Goal: Task Accomplishment & Management: Complete application form

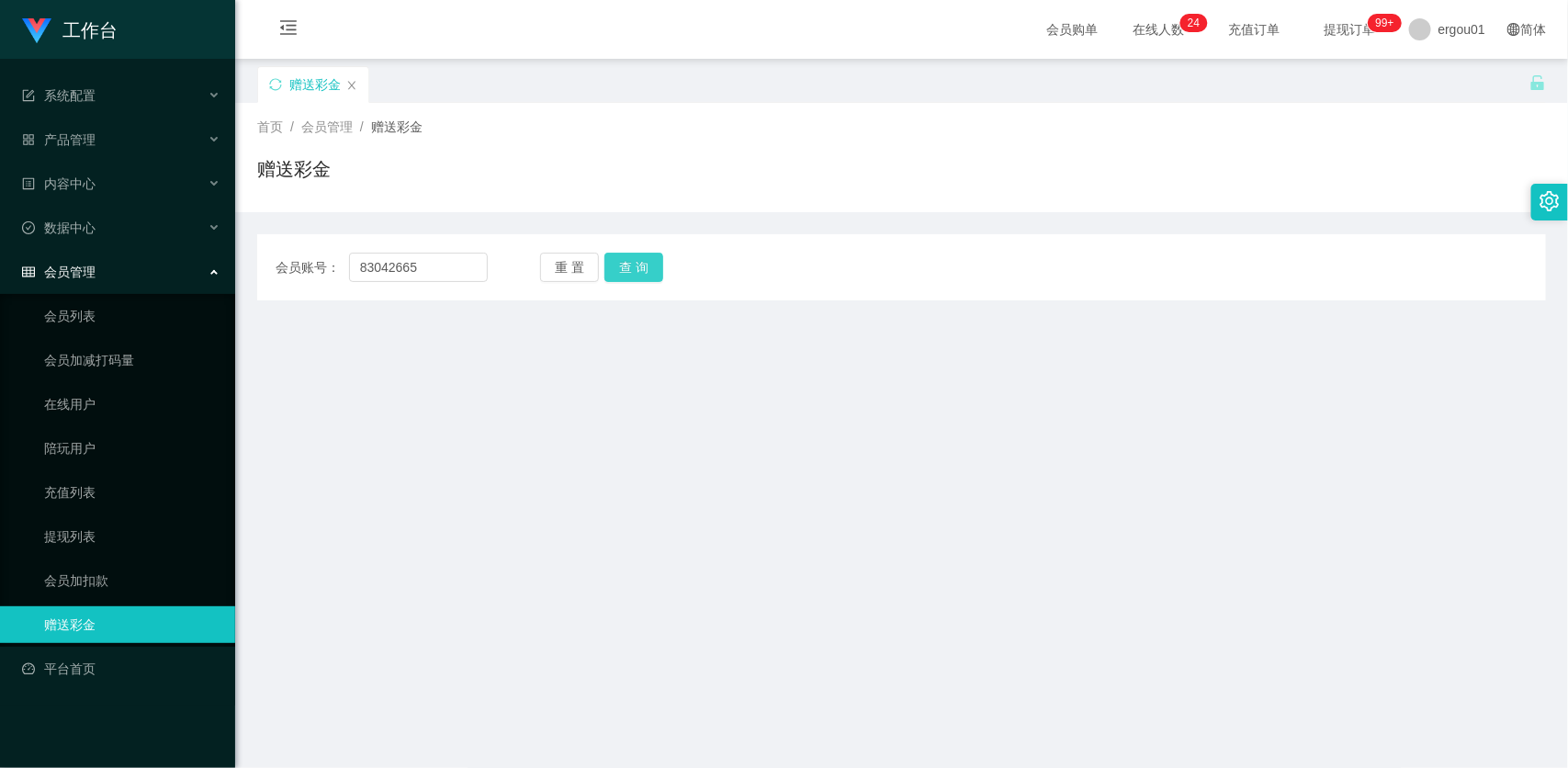
type input "83042665"
click at [626, 272] on button "查 询" at bounding box center [634, 267] width 59 height 30
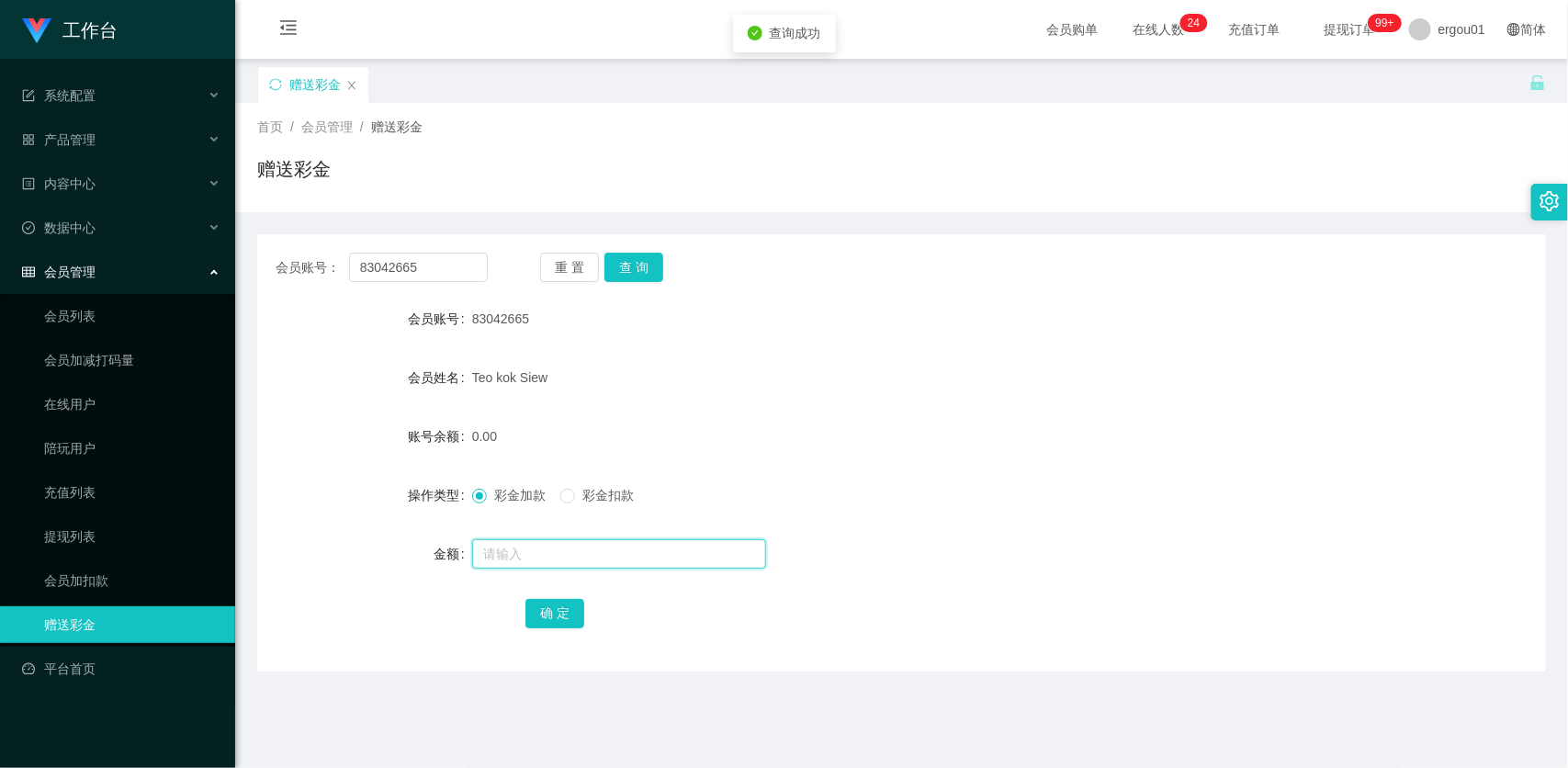
click at [543, 548] on input "text" at bounding box center [619, 554] width 294 height 30
type input "500"
click at [563, 599] on button "确 定" at bounding box center [555, 613] width 59 height 30
click at [476, 277] on input "83042665" at bounding box center [418, 267] width 138 height 30
paste input "7095339"
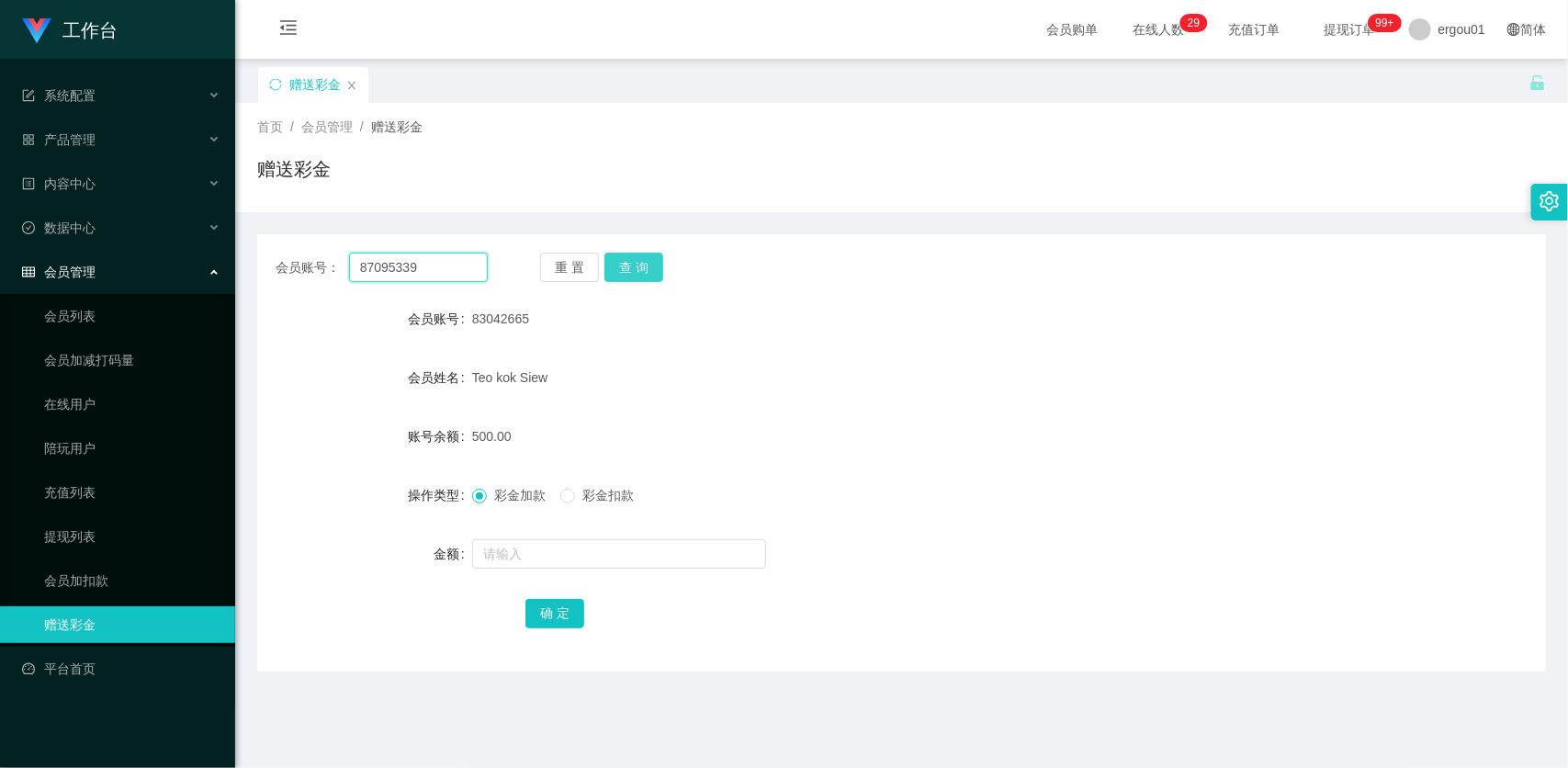
type input "87095339"
click at [628, 262] on button "查 询" at bounding box center [634, 267] width 59 height 30
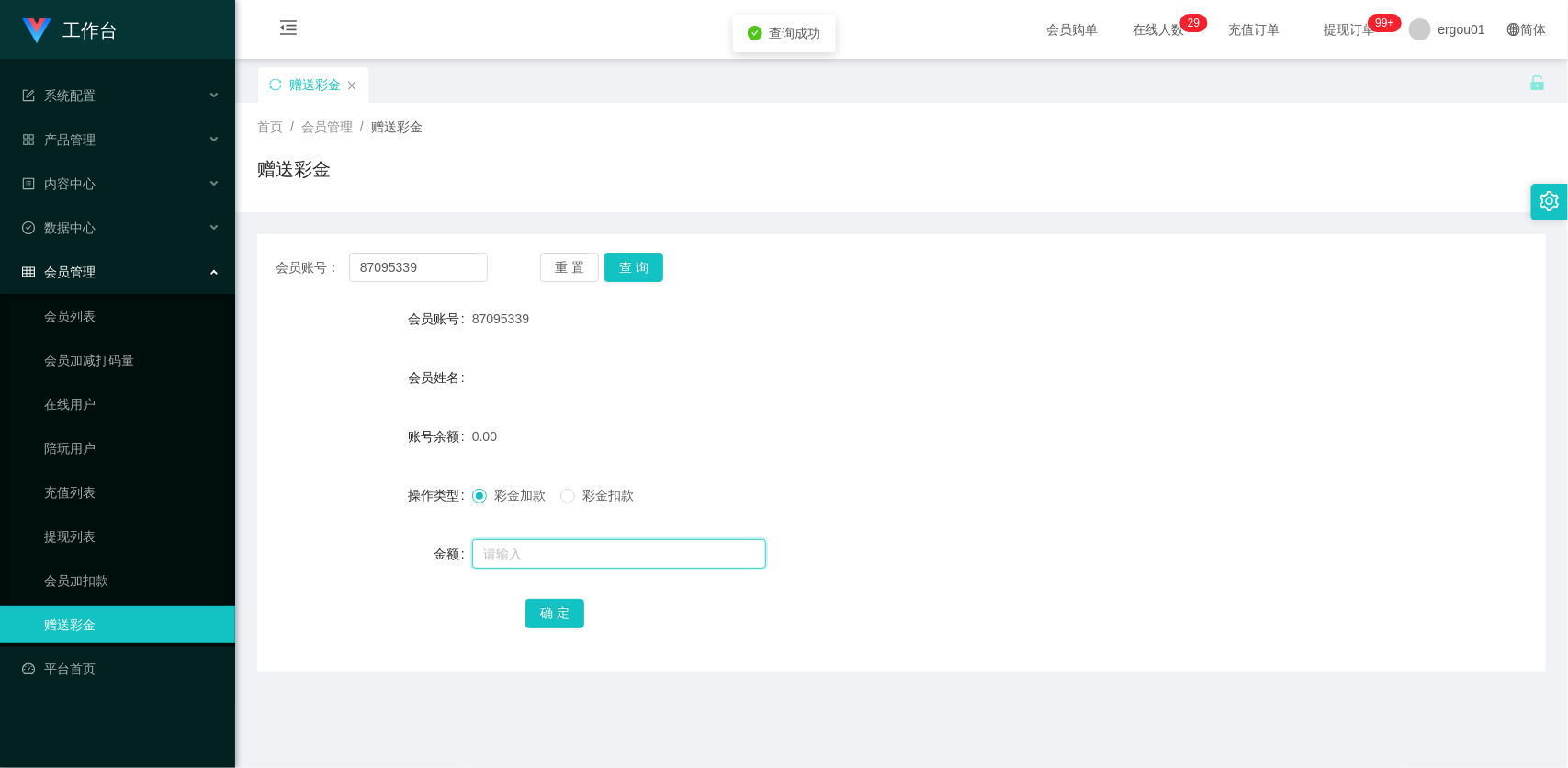
click at [620, 554] on input "text" at bounding box center [619, 554] width 294 height 30
type input "100"
click at [549, 604] on button "确 定" at bounding box center [555, 613] width 59 height 30
click at [88, 129] on div "产品管理" at bounding box center [117, 139] width 236 height 37
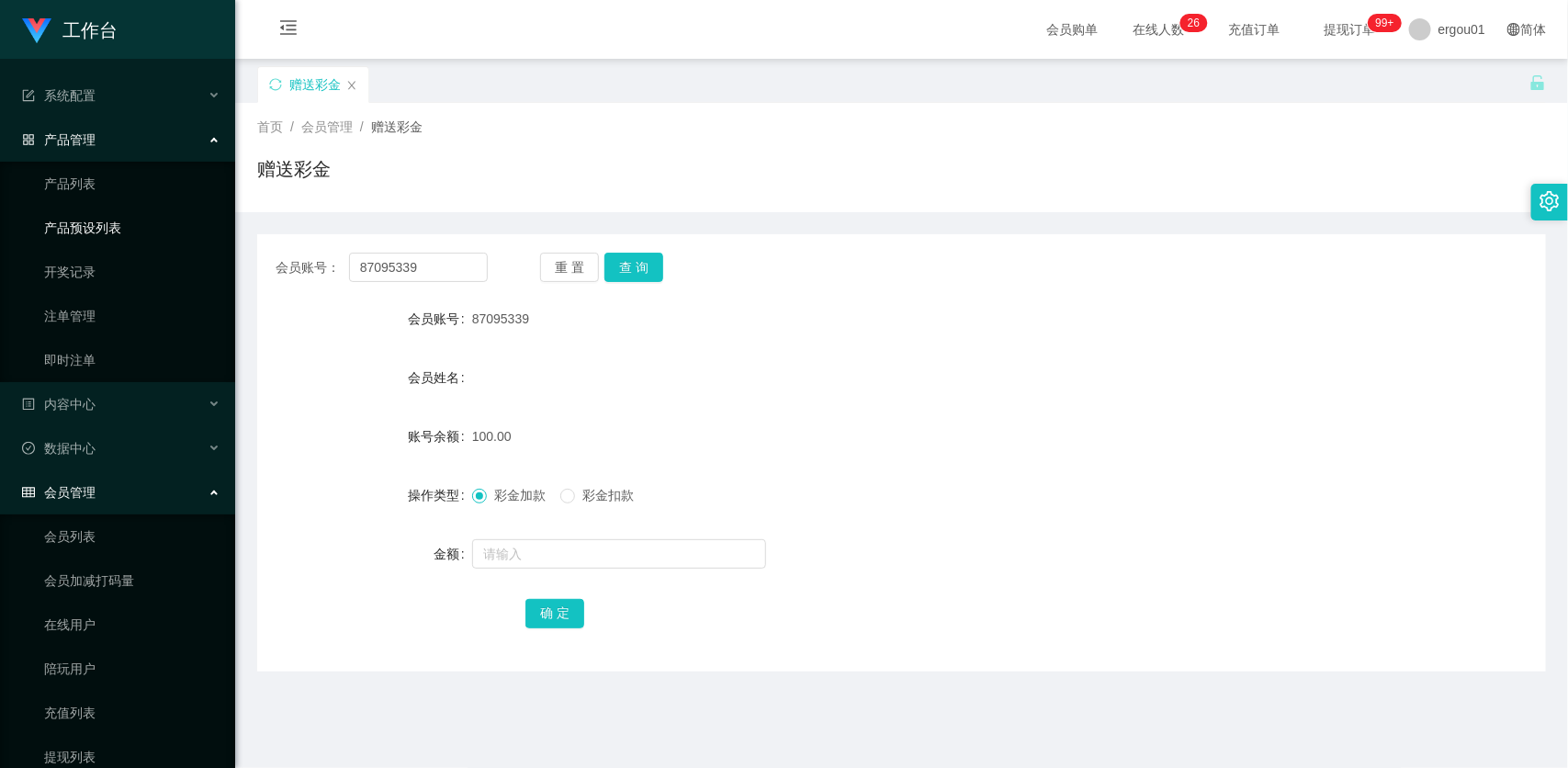
click at [116, 221] on link "产品预设列表" at bounding box center [132, 228] width 176 height 37
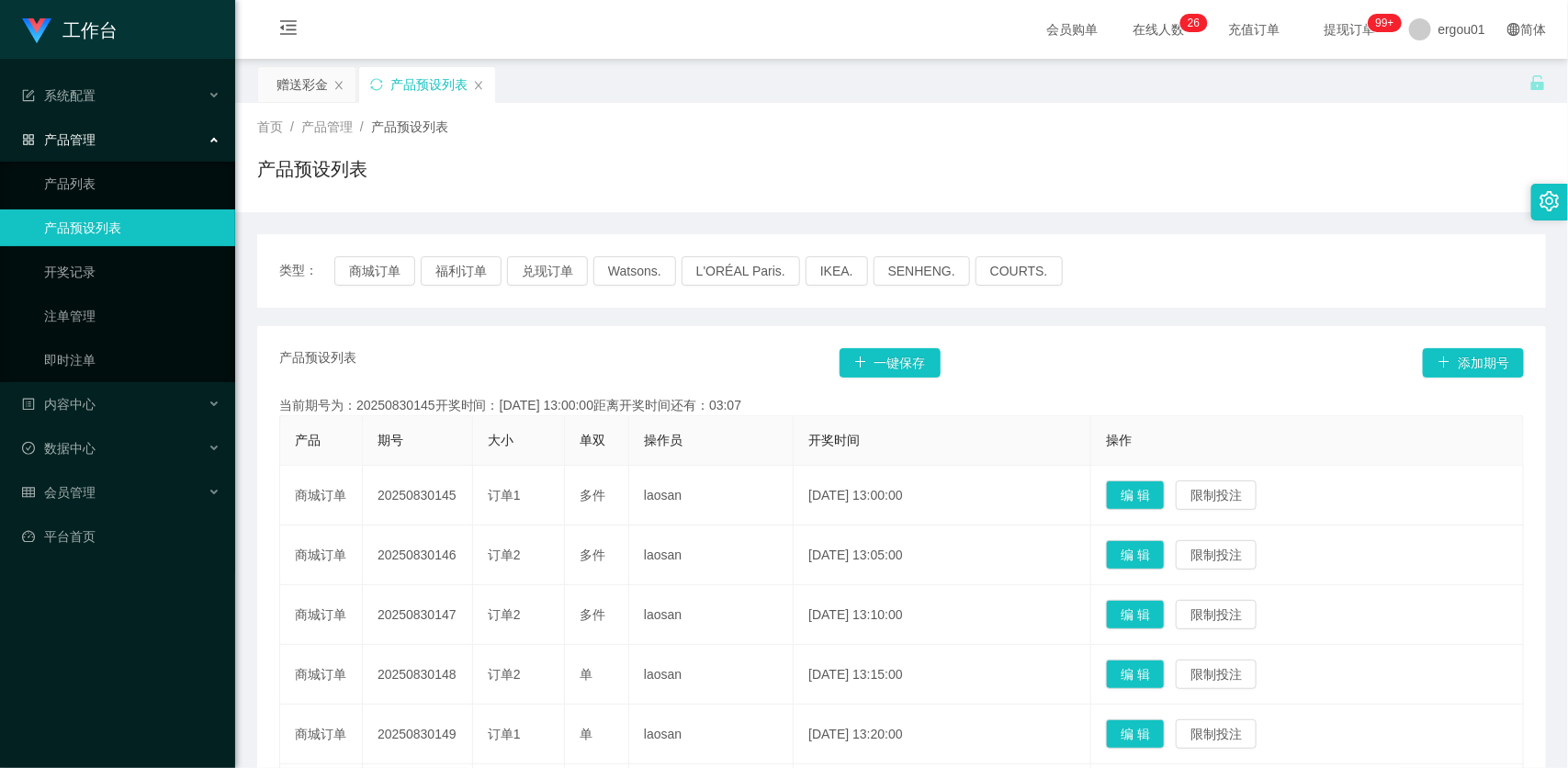
click at [1078, 344] on div "产品预设列表 一键保存 添加期号 当前期号为：20250830145开奖时间：[DATE] 13:00:00距离开奖时间还有：03:07 产品 期号 大小 单…" at bounding box center [902, 734] width 1289 height 817
click at [313, 92] on div "赠送彩金" at bounding box center [303, 85] width 52 height 35
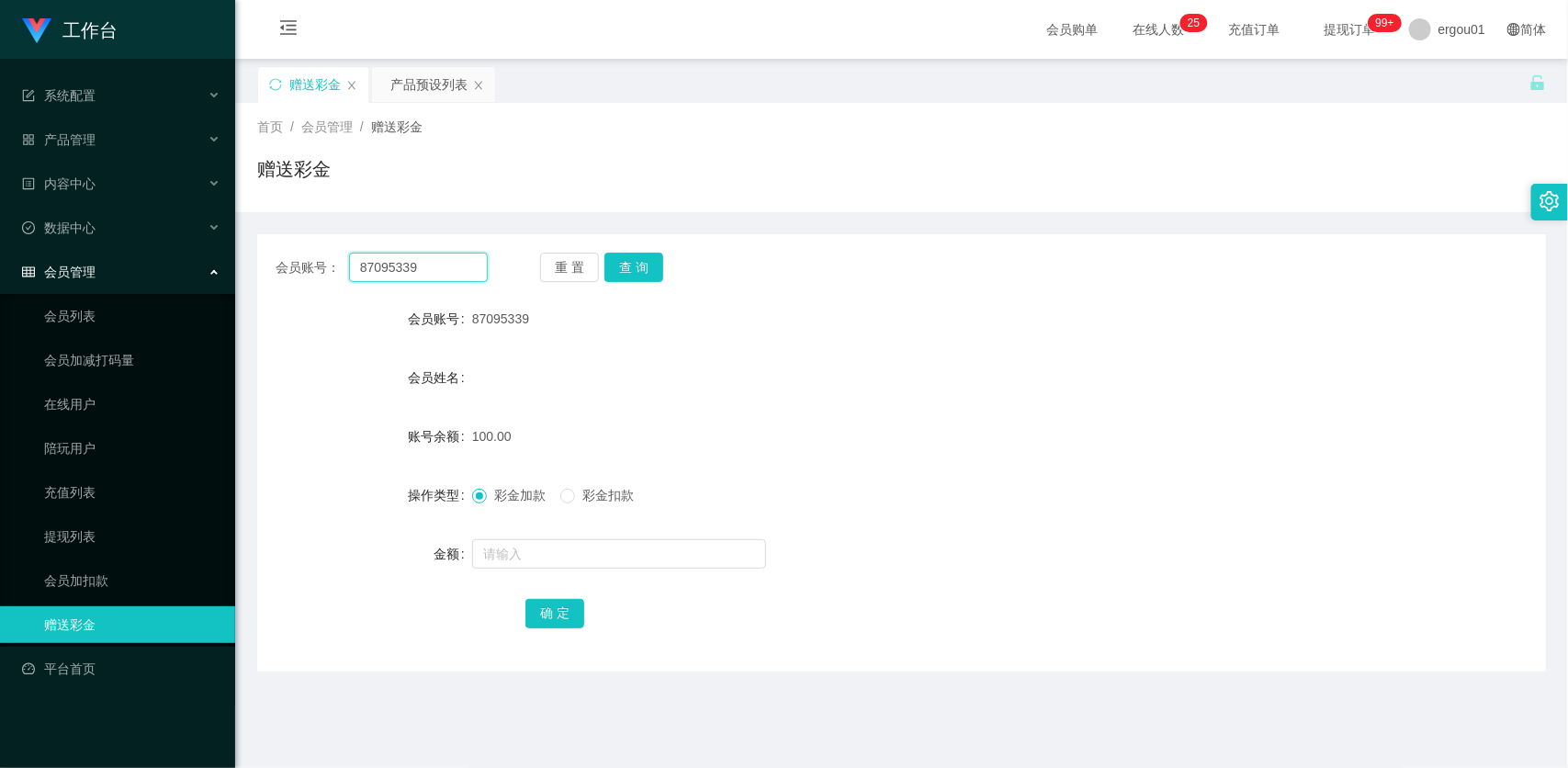
click at [414, 269] on input "87095339" at bounding box center [418, 267] width 138 height 30
click at [654, 258] on button "查 询" at bounding box center [634, 267] width 59 height 30
click at [433, 268] on input "87095339" at bounding box center [418, 267] width 138 height 30
click at [595, 253] on button "重 置" at bounding box center [569, 267] width 59 height 30
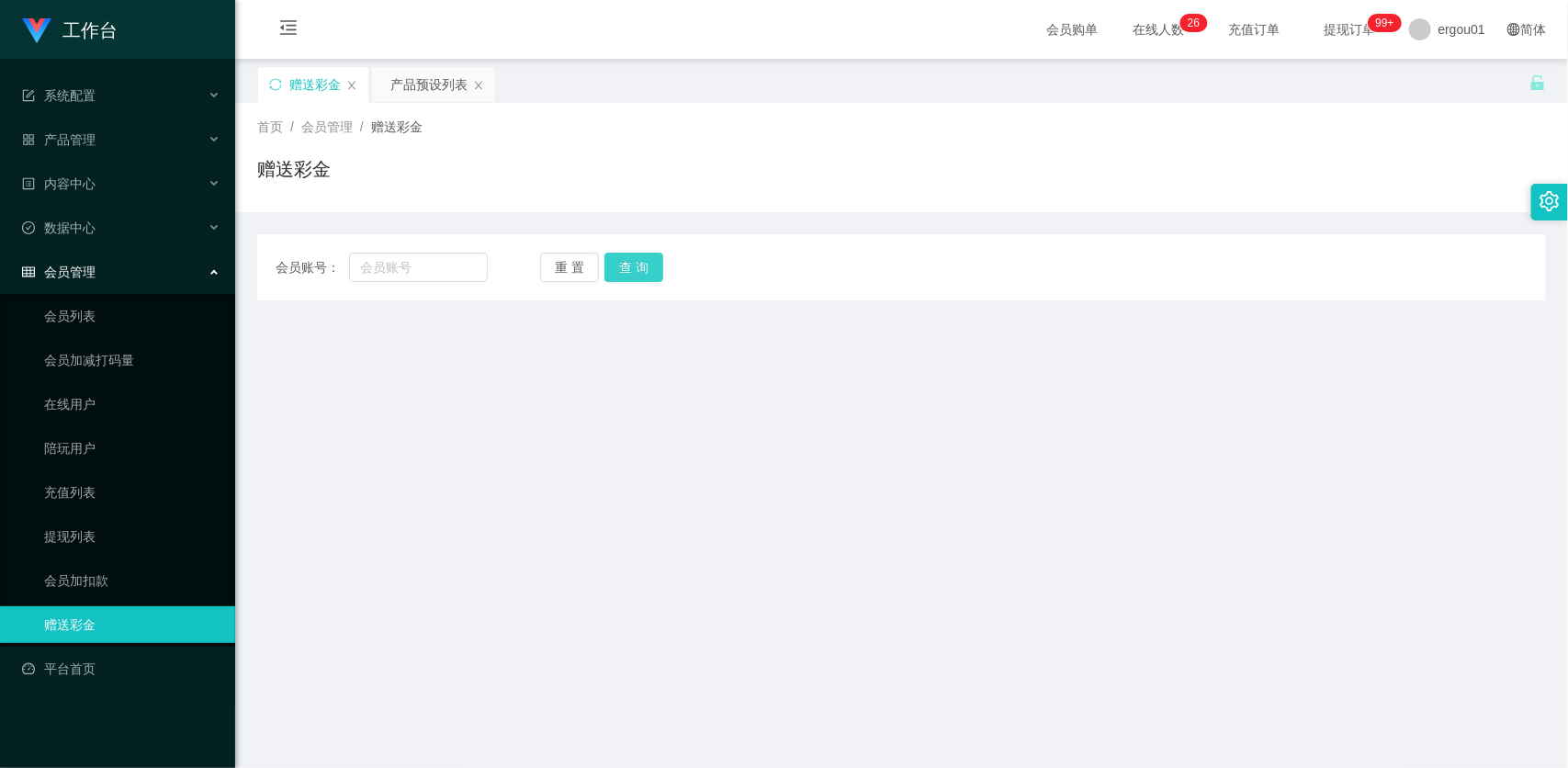
click at [631, 258] on button "查 询" at bounding box center [634, 267] width 59 height 30
click at [445, 255] on input "text" at bounding box center [418, 267] width 138 height 30
paste input "87095339"
type input "87095339"
click at [632, 256] on button "查 询" at bounding box center [634, 267] width 59 height 30
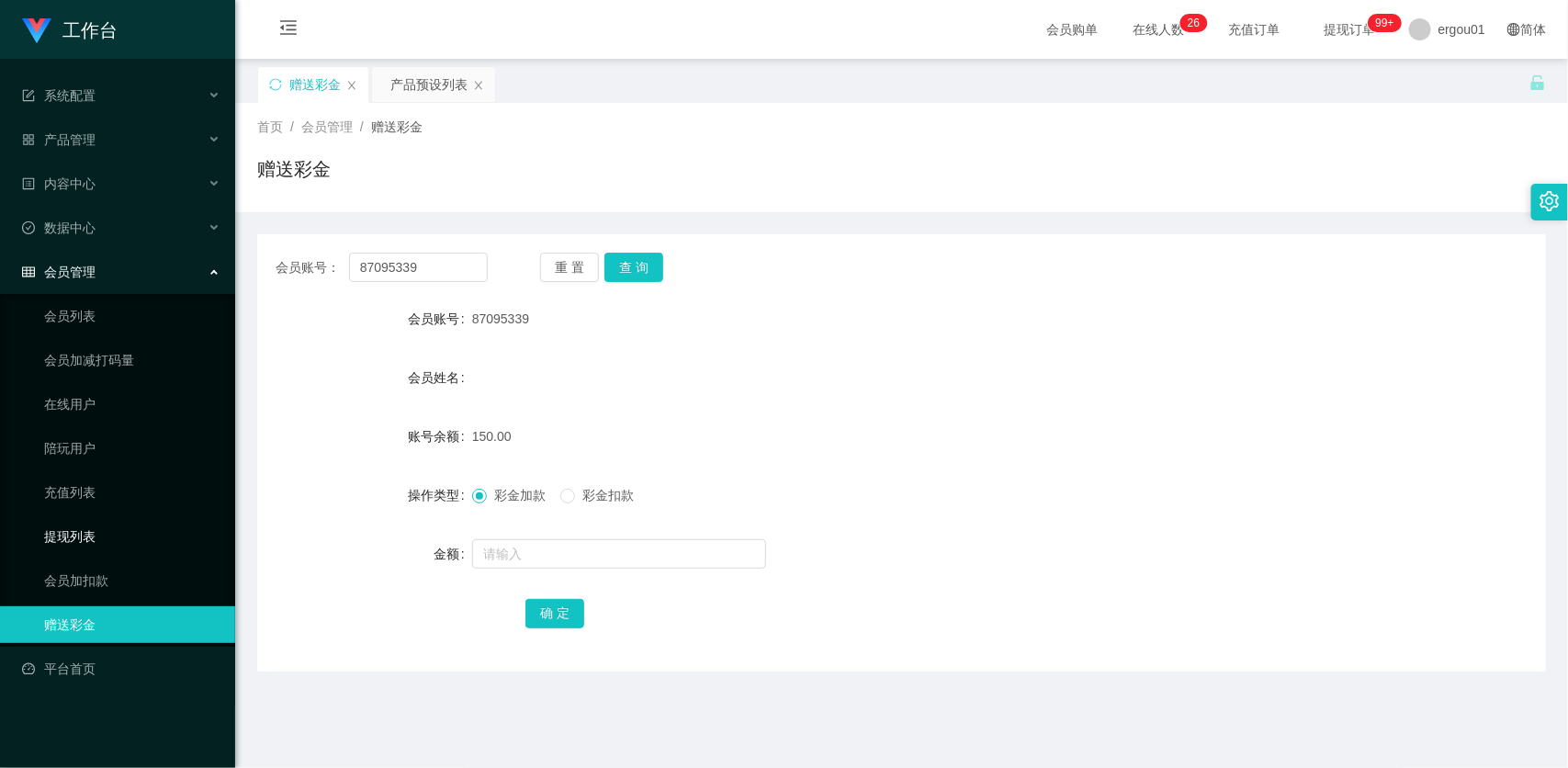
click at [104, 528] on link "提现列表" at bounding box center [132, 536] width 176 height 37
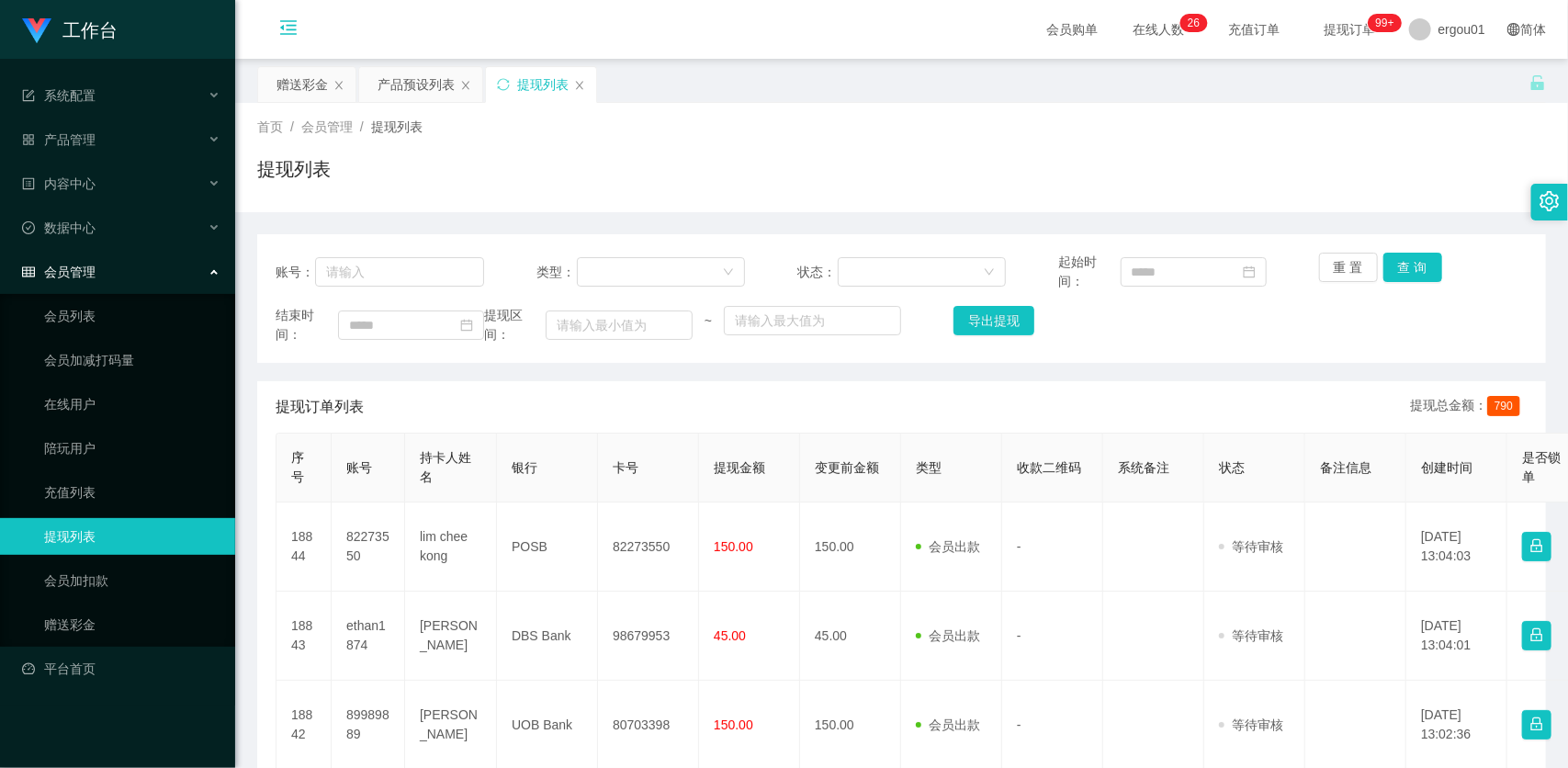
click at [286, 16] on icon "图标: menu-fold" at bounding box center [288, 30] width 62 height 59
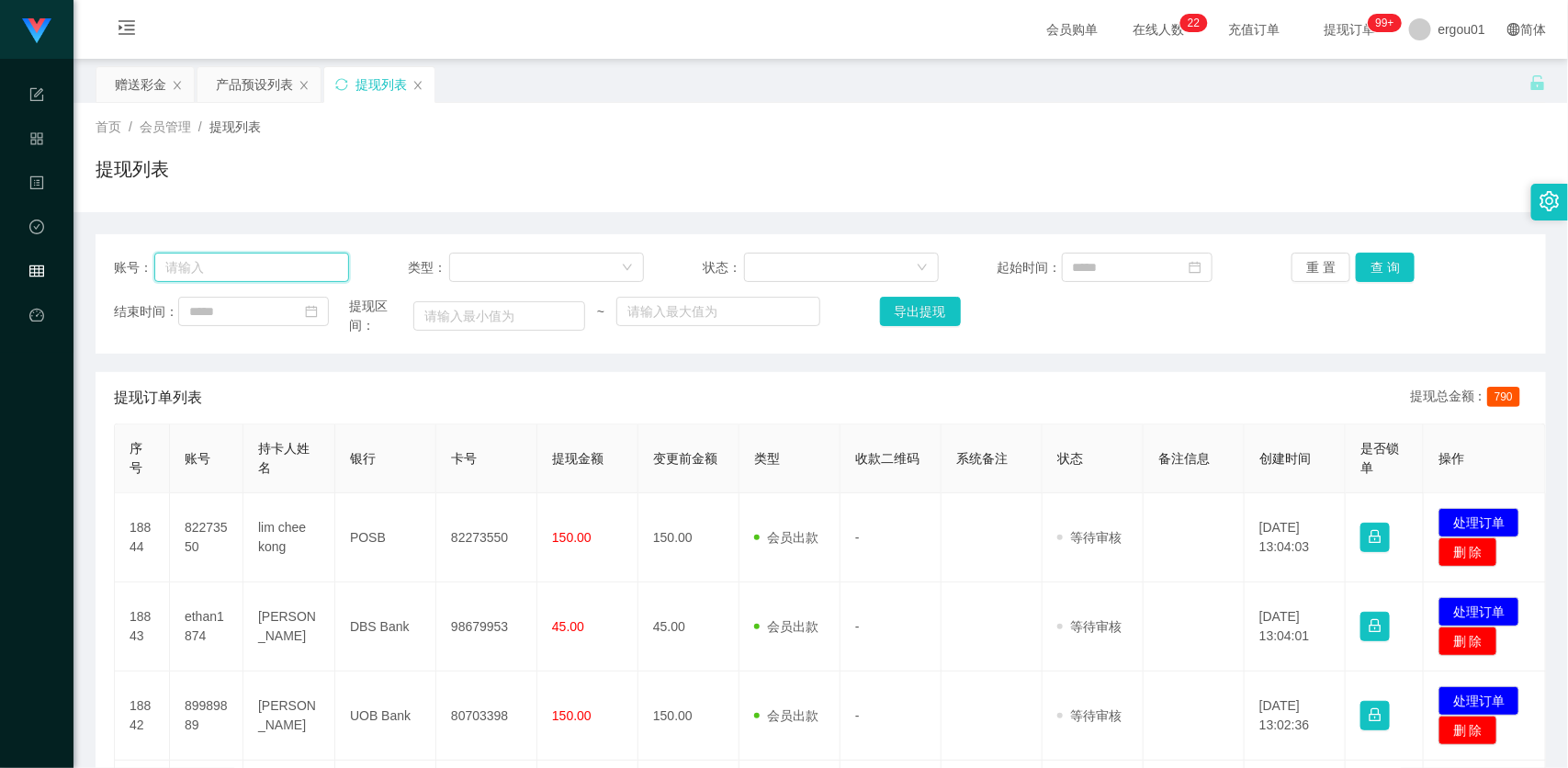
click at [266, 266] on input "text" at bounding box center [253, 267] width 196 height 30
paste input "87095339"
type input "87095339"
click at [1376, 269] on button "查 询" at bounding box center [1384, 267] width 59 height 30
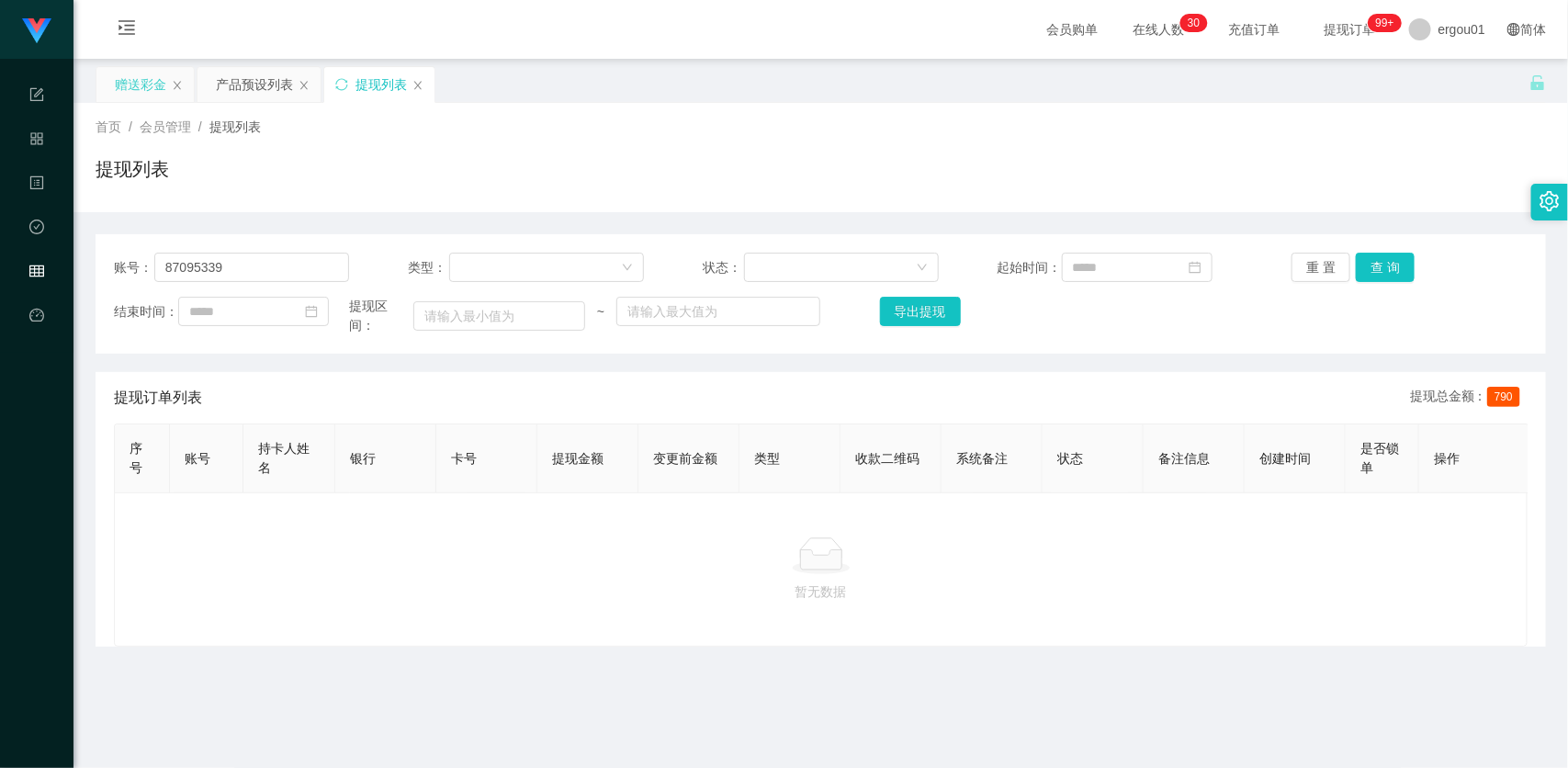
click at [121, 94] on div "赠送彩金" at bounding box center [140, 85] width 52 height 35
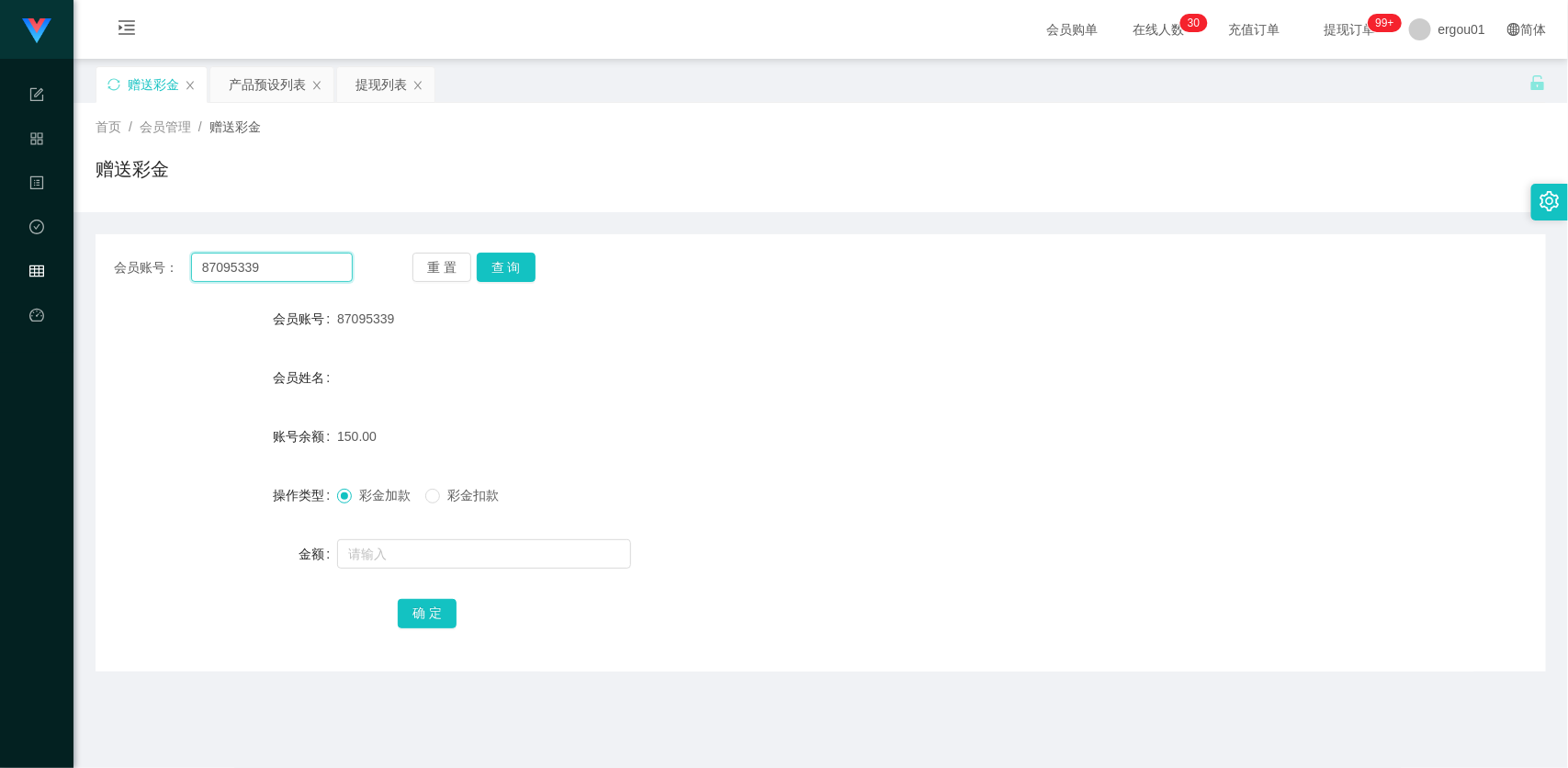
click at [282, 263] on input "87095339" at bounding box center [272, 267] width 162 height 30
paste input "EvonYoon"
type input "EvonYoon"
click at [485, 272] on button "查 询" at bounding box center [506, 267] width 59 height 30
click at [468, 557] on input "text" at bounding box center [485, 554] width 294 height 30
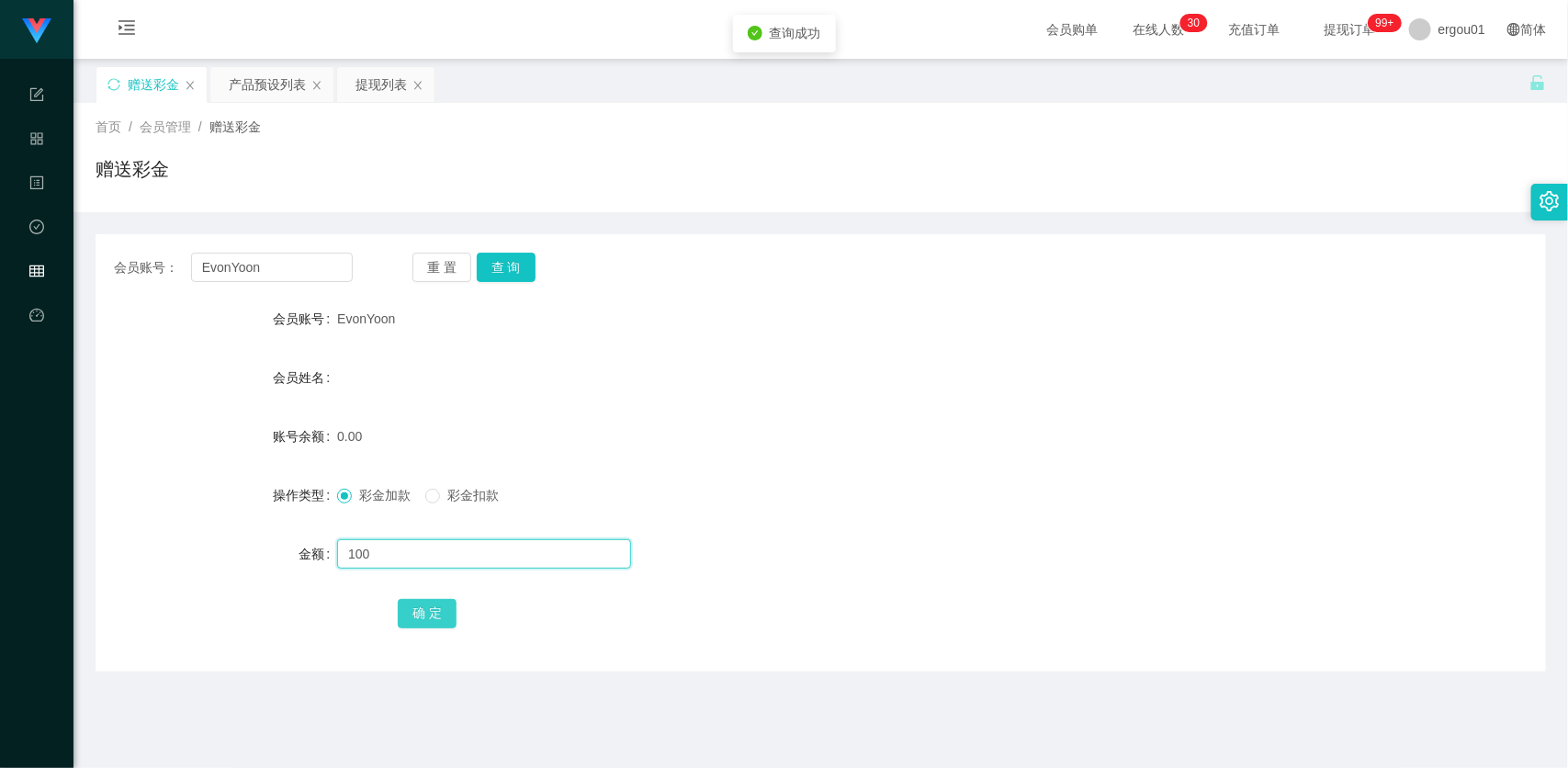
type input "100"
click at [441, 613] on button "确 定" at bounding box center [427, 613] width 59 height 30
drag, startPoint x: 1242, startPoint y: 744, endPoint x: 1353, endPoint y: 401, distance: 360.5
click at [1250, 740] on main "关闭左侧 关闭右侧 关闭其它 刷新页面 赠送彩金 产品预设列表 提现列表 首页 / 会员管理 / 赠送彩金 / 赠送彩金 会员账号： [PERSON_NAME…" at bounding box center [820, 428] width 1495 height 738
click at [309, 241] on div "会员账号： EvonYoon 重 置 查 询 会员账号 EvonYoon 会员姓名 账号余额 100.00 操作类型 彩金加款 彩金扣款 金额 确 定" at bounding box center [820, 453] width 1451 height 437
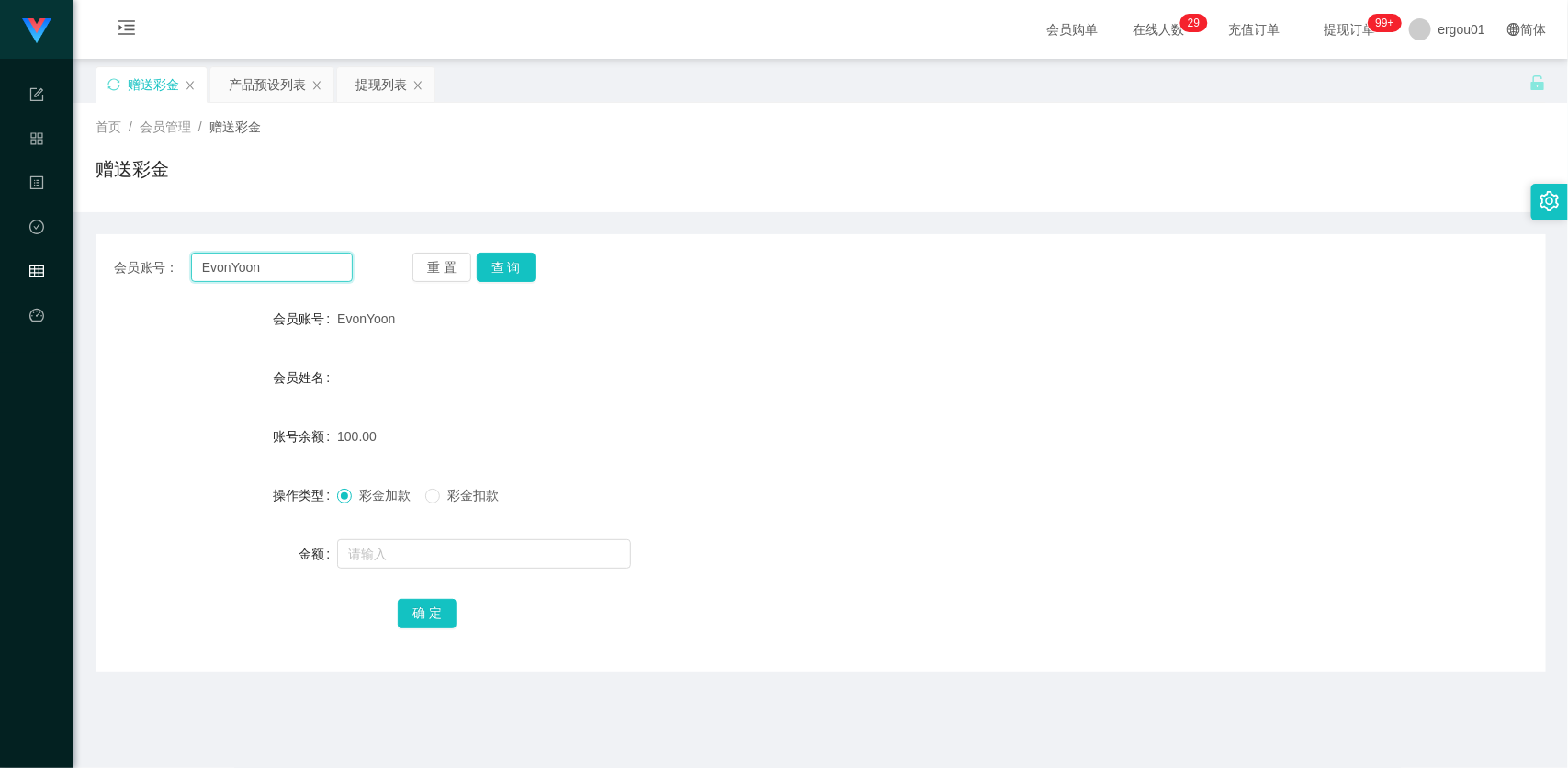
click at [311, 269] on input "EvonYoon" at bounding box center [272, 267] width 162 height 30
paste input "87752734"
type input "87752734"
click at [508, 268] on button "查 询" at bounding box center [506, 267] width 59 height 30
click at [478, 535] on div at bounding box center [760, 554] width 846 height 37
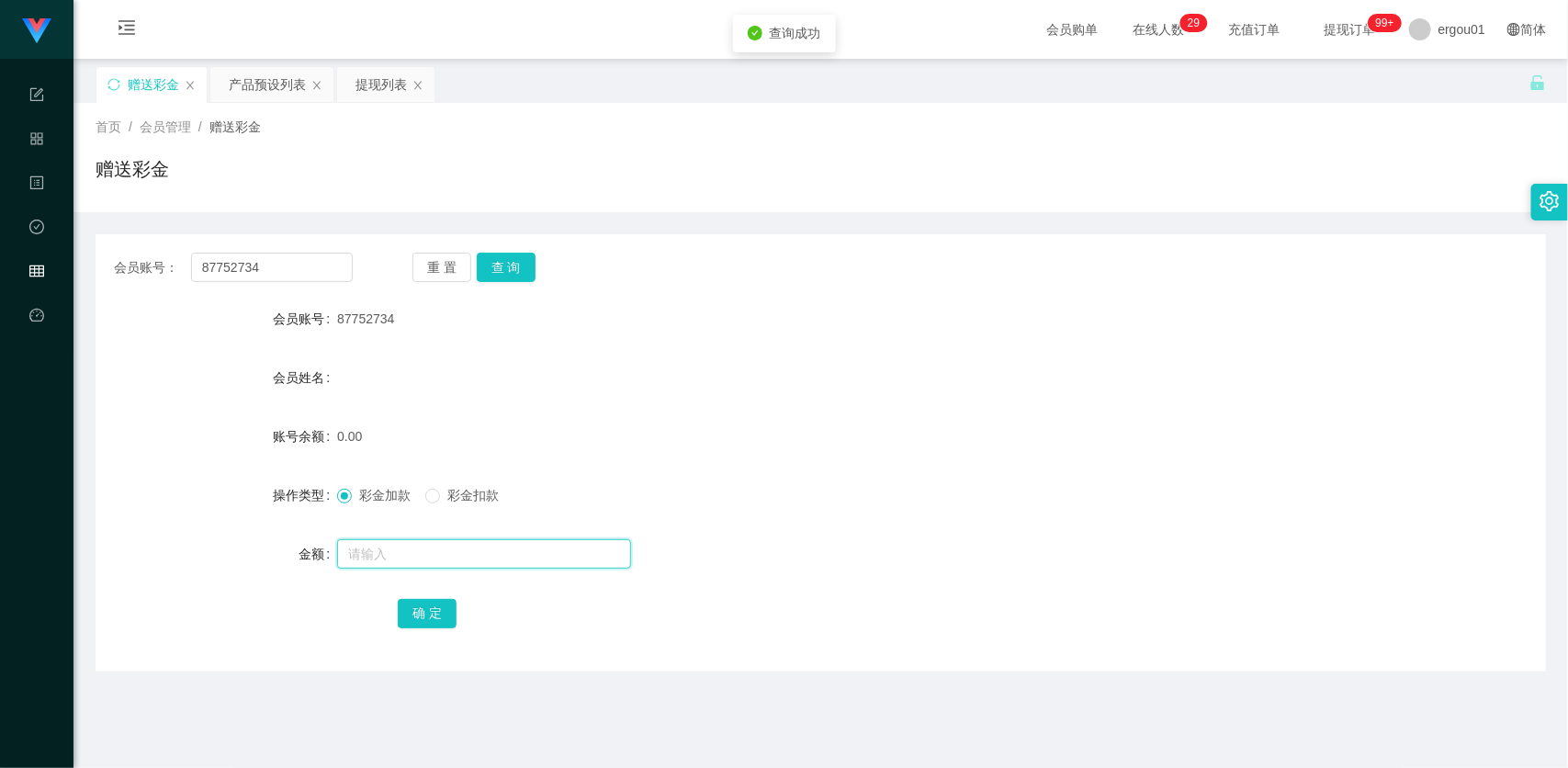
click at [485, 557] on input "text" at bounding box center [485, 554] width 294 height 30
type input "100"
click at [434, 623] on button "确 定" at bounding box center [427, 613] width 59 height 30
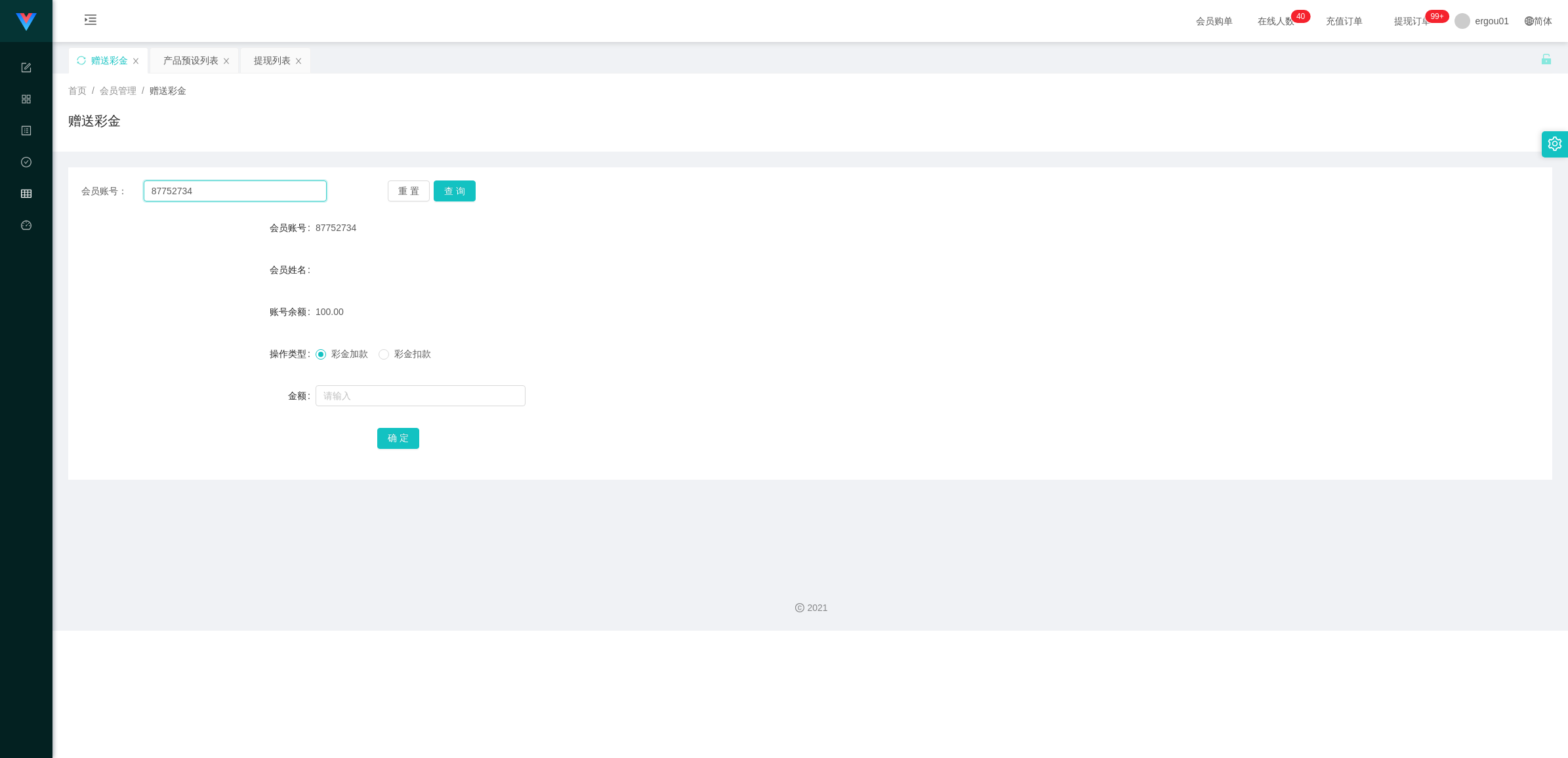
click at [235, 198] on input "87752734" at bounding box center [235, 191] width 183 height 21
paste input "095339"
type input "87095339"
click at [446, 187] on button "查 询" at bounding box center [454, 191] width 42 height 21
click at [397, 356] on span "彩金扣款" at bounding box center [413, 353] width 47 height 10
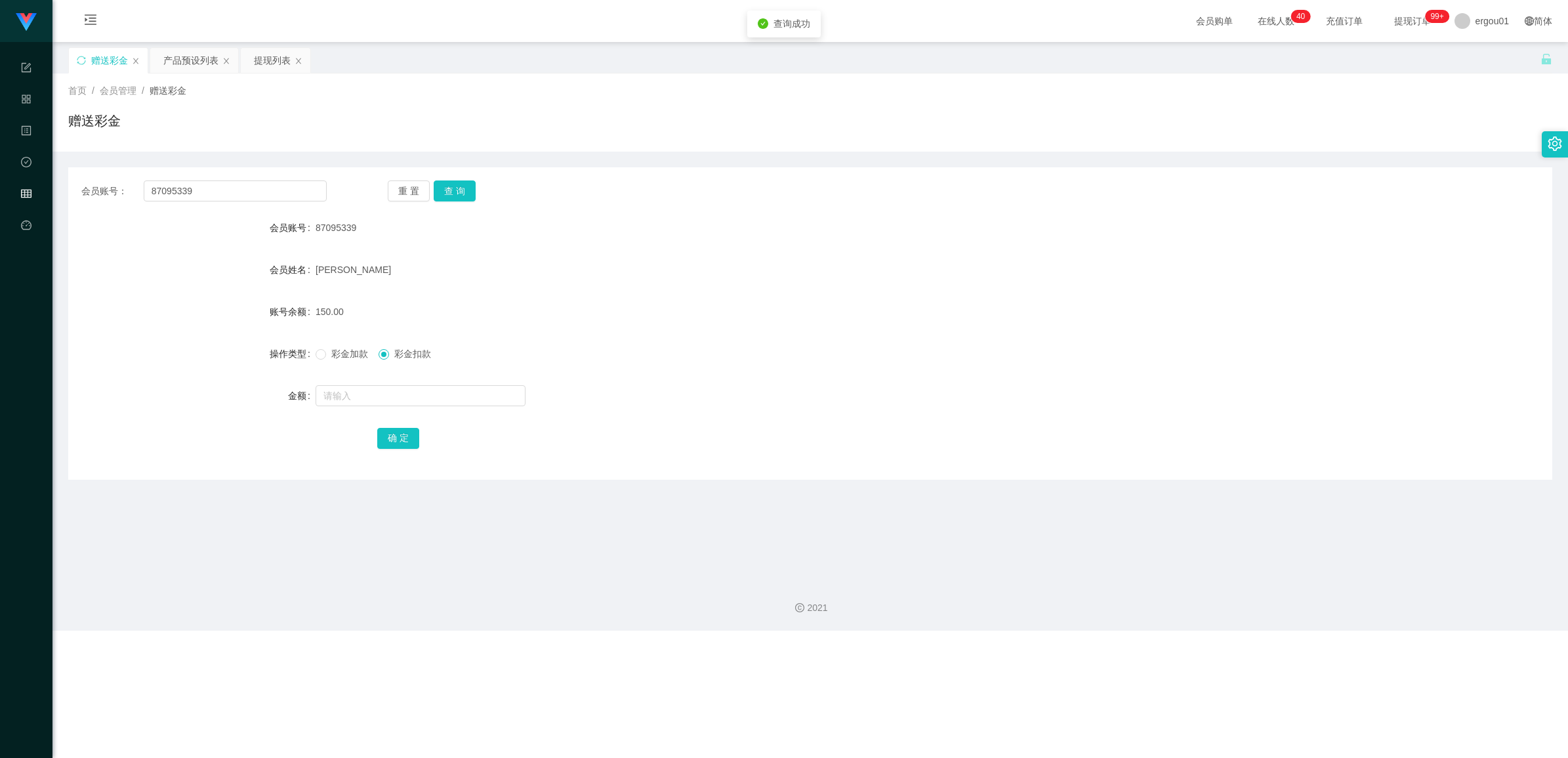
click at [407, 411] on form "会员账号 87095339 会员姓名 [PERSON_NAME] 账号余额 150.00 操作类型 彩金加款 彩金扣款 金额 确 定" at bounding box center [809, 332] width 1484 height 236
click at [423, 402] on input "text" at bounding box center [421, 395] width 210 height 21
type input "150"
click at [398, 432] on button "确 定" at bounding box center [397, 438] width 42 height 21
click at [200, 54] on div "产品预设列表" at bounding box center [191, 60] width 55 height 25
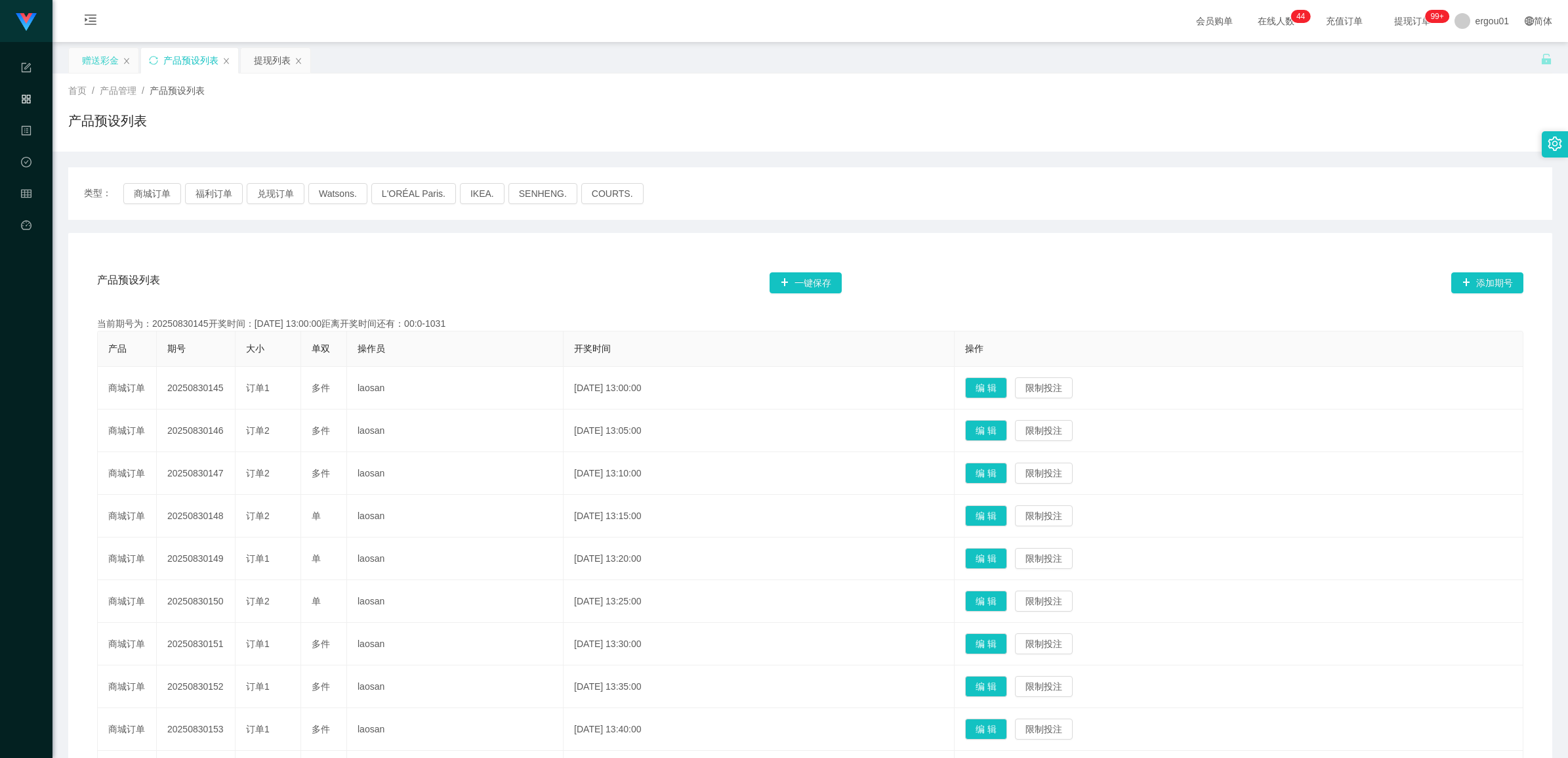
click at [87, 60] on div "赠送彩金" at bounding box center [100, 60] width 37 height 25
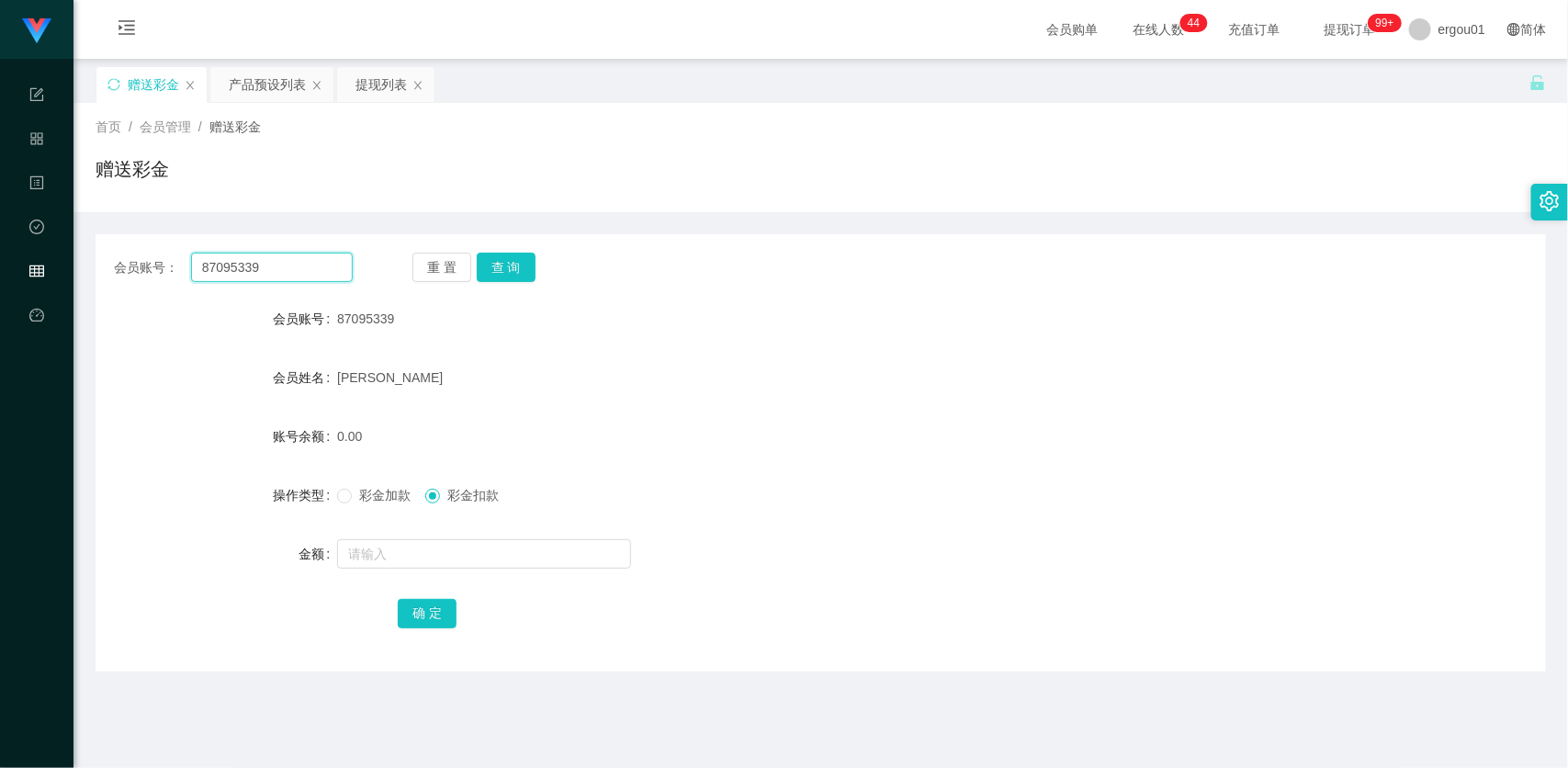
click at [260, 264] on input "87095339" at bounding box center [272, 267] width 162 height 30
paste input "752734"
type input "87752734"
click at [512, 268] on button "查 询" at bounding box center [506, 267] width 59 height 30
click at [522, 261] on button "查 询" at bounding box center [506, 267] width 59 height 30
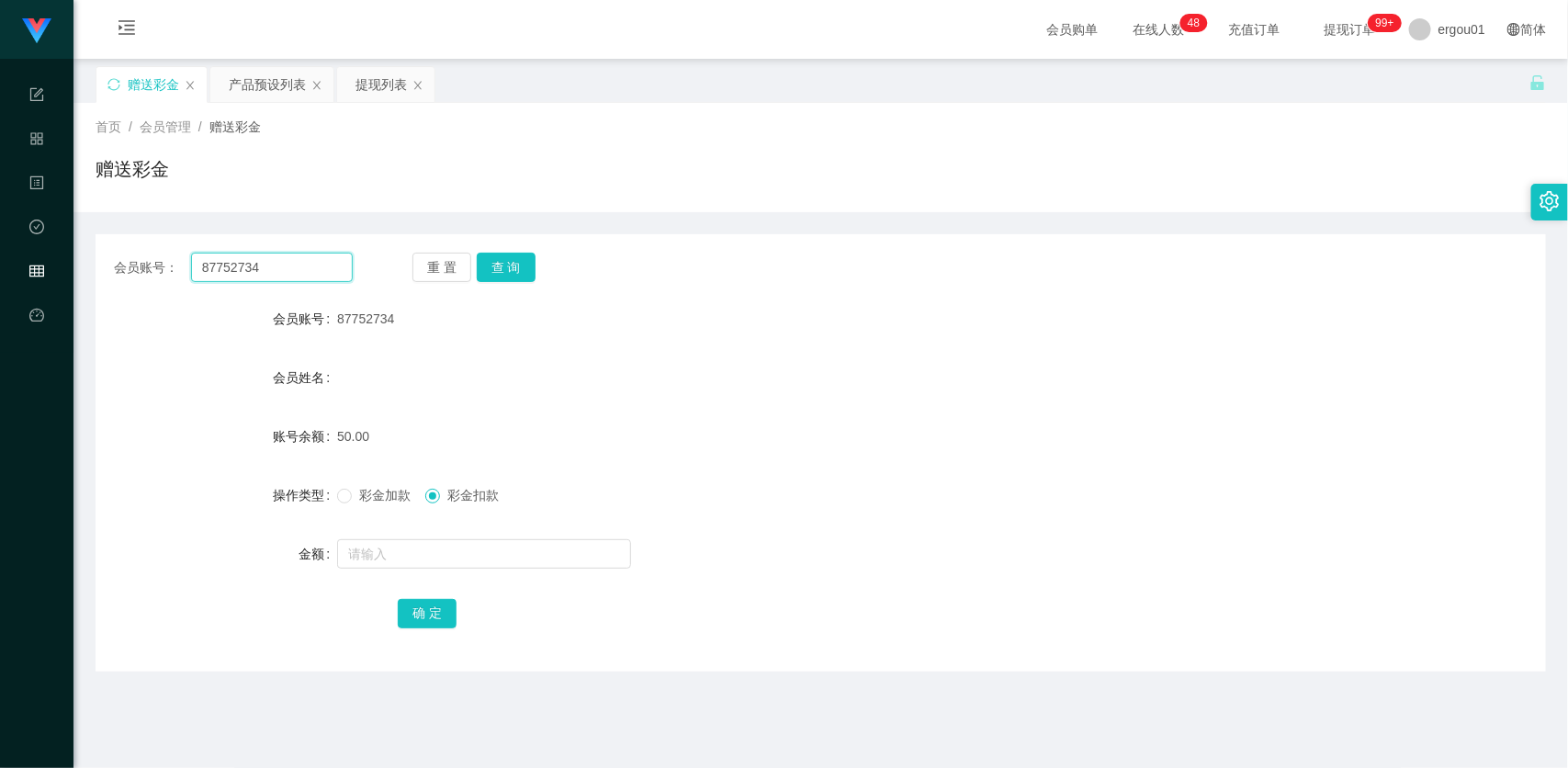
click at [262, 263] on input "87752734" at bounding box center [272, 267] width 162 height 30
click at [524, 262] on button "查 询" at bounding box center [506, 267] width 59 height 30
click at [506, 269] on button "查 询" at bounding box center [506, 267] width 59 height 30
click at [507, 272] on button "查 询" at bounding box center [506, 267] width 59 height 30
click at [508, 268] on button "查 询" at bounding box center [506, 267] width 59 height 30
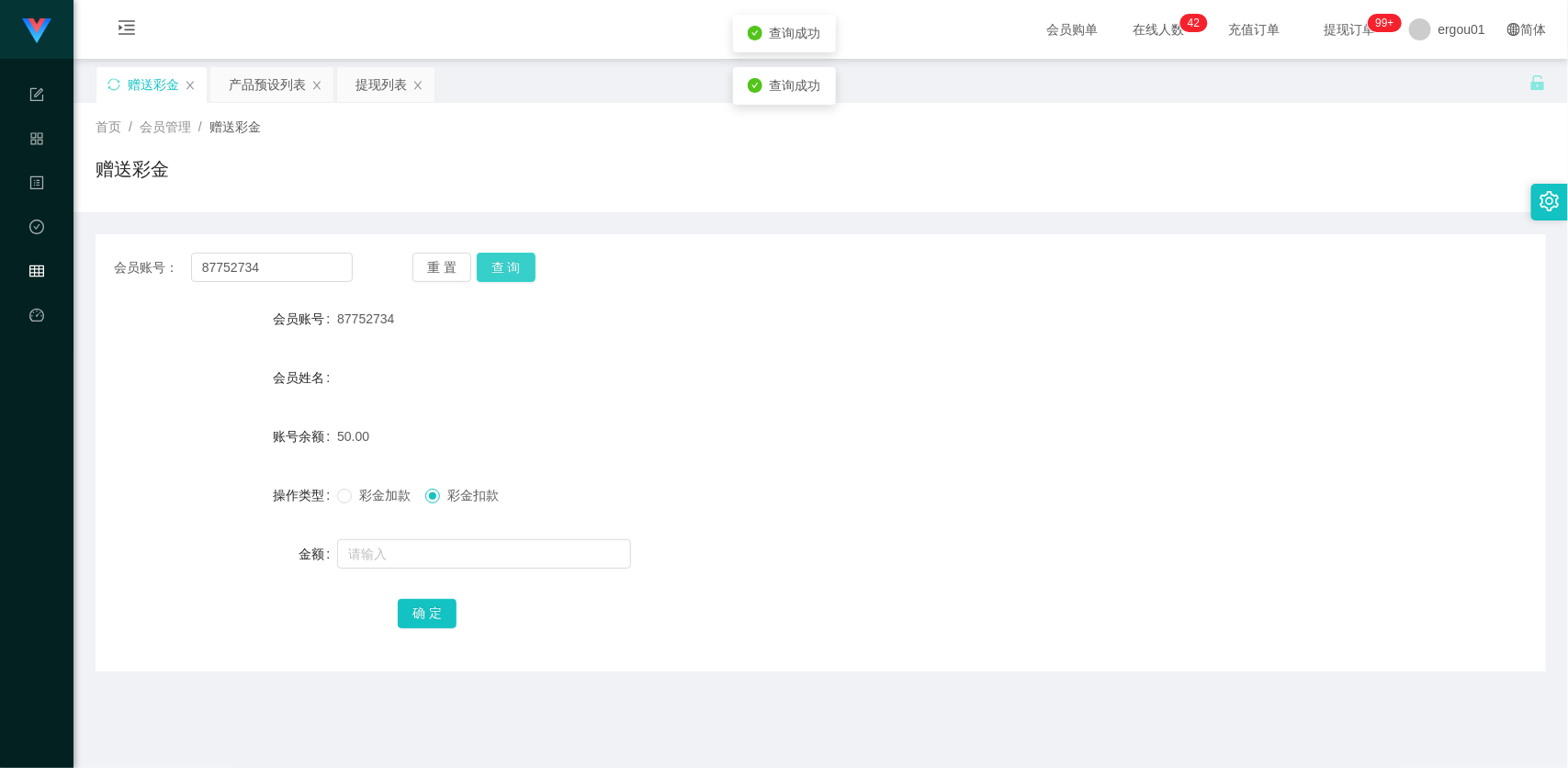
click at [508, 268] on button "查 询" at bounding box center [506, 267] width 59 height 30
click at [510, 268] on button "查 询" at bounding box center [516, 267] width 79 height 30
click at [510, 268] on div "重 置 查 询" at bounding box center [532, 267] width 238 height 30
click at [510, 267] on div "重 置 查 询" at bounding box center [532, 267] width 238 height 30
click at [510, 267] on button "查 询" at bounding box center [506, 267] width 59 height 30
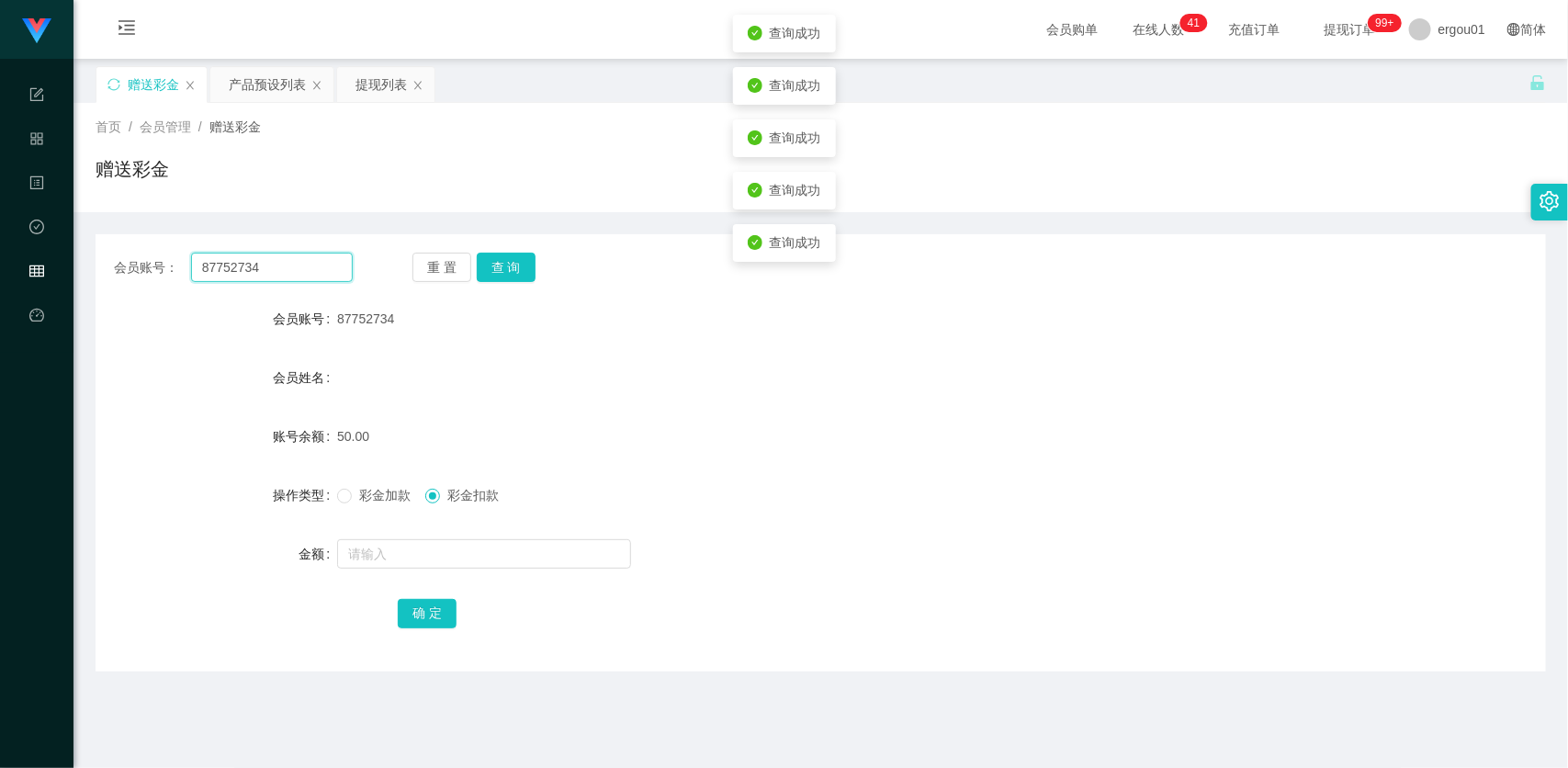
click at [300, 259] on input "87752734" at bounding box center [272, 267] width 162 height 30
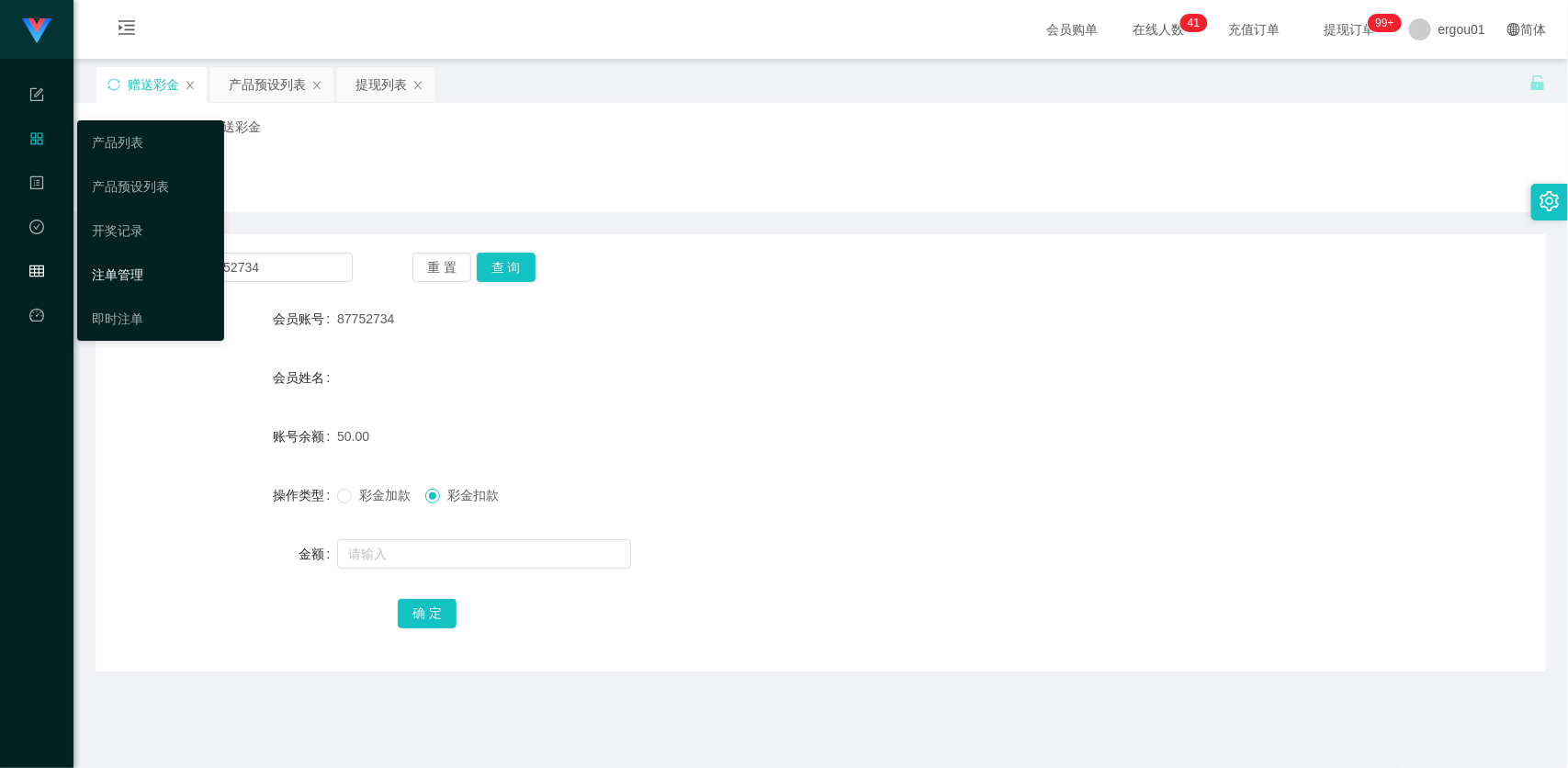
click at [140, 272] on link "注单管理" at bounding box center [151, 275] width 117 height 37
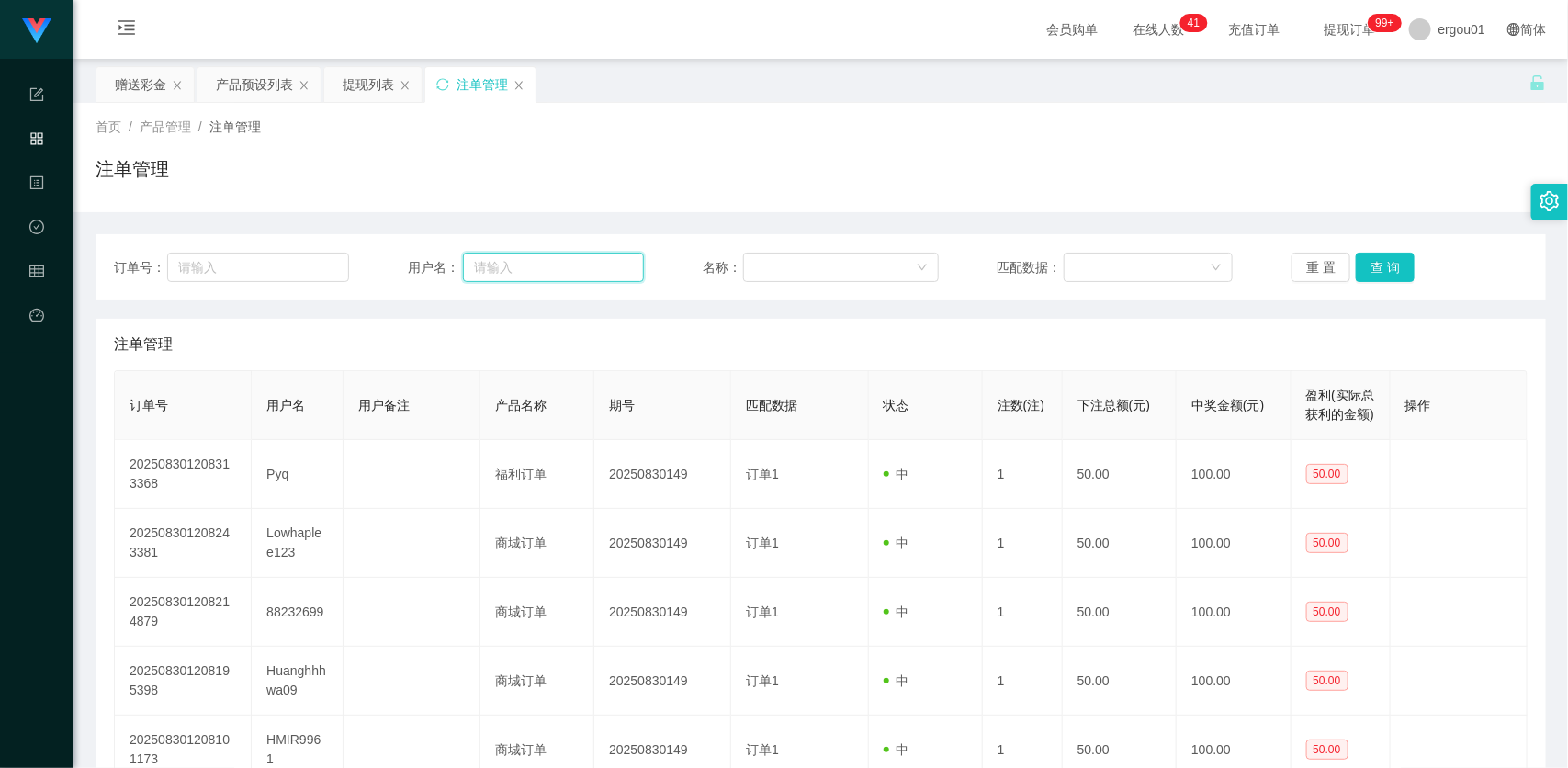
click at [510, 258] on input "text" at bounding box center [554, 267] width 181 height 30
paste input "87752734"
type input "87752734"
click at [1384, 277] on button "查 询" at bounding box center [1384, 267] width 59 height 30
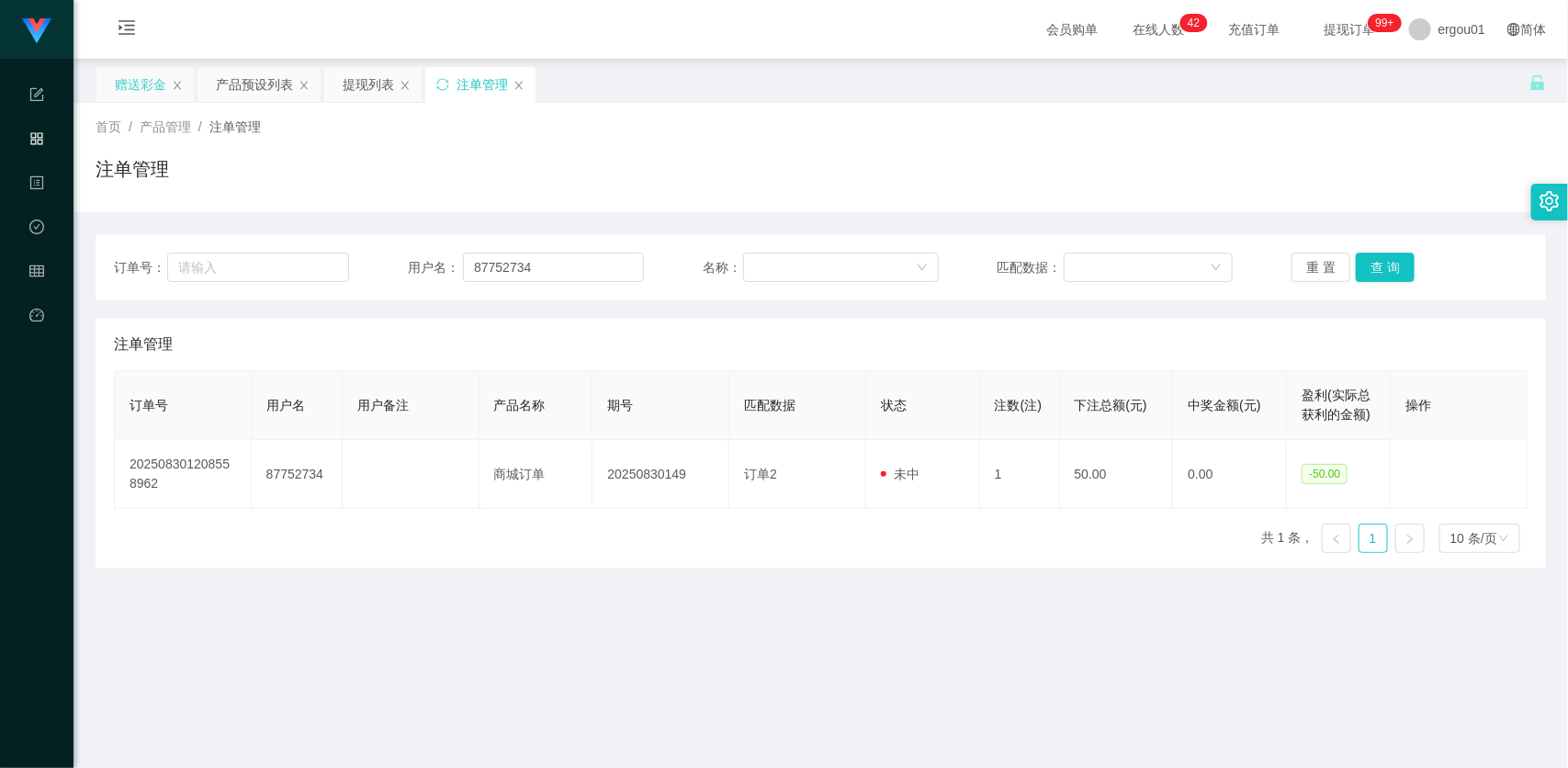
click at [124, 86] on div "赠送彩金" at bounding box center [140, 85] width 52 height 35
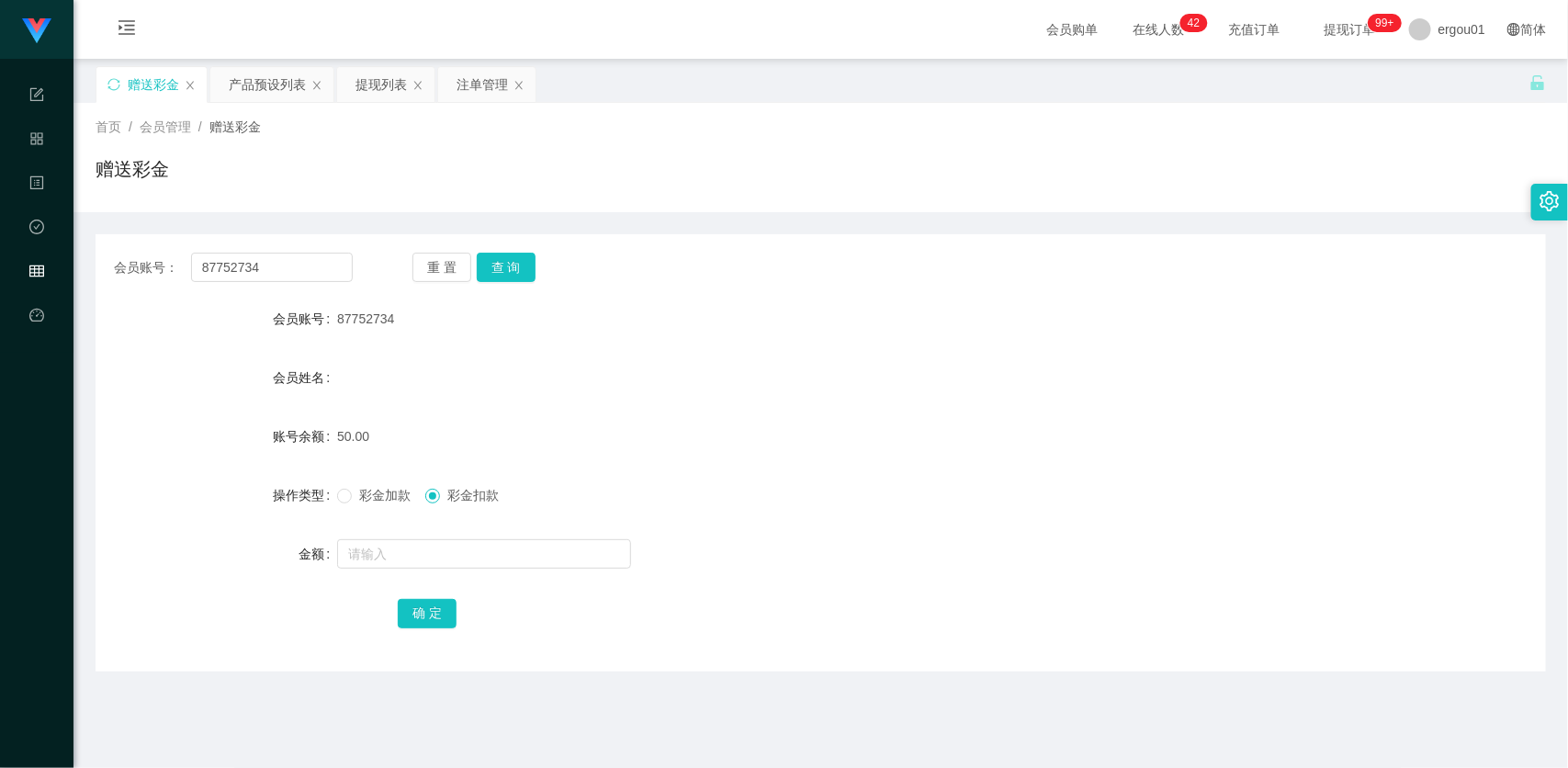
click at [373, 503] on label "彩金加款" at bounding box center [378, 495] width 81 height 19
click at [406, 554] on input "text" at bounding box center [485, 554] width 294 height 30
type input "100"
click at [444, 607] on button "确 定" at bounding box center [427, 613] width 59 height 30
click at [346, 262] on input "87752734" at bounding box center [272, 267] width 162 height 30
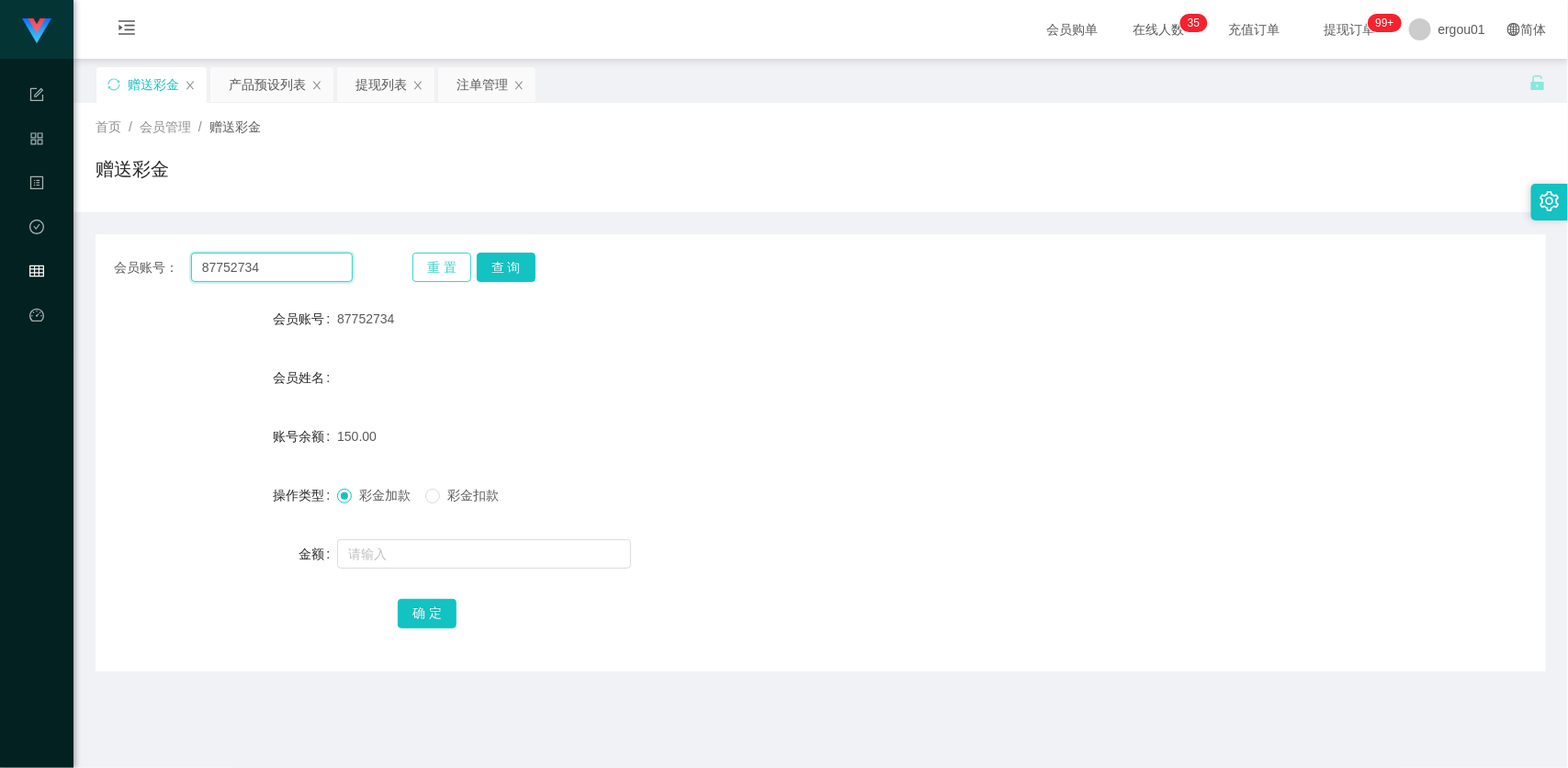
paste input "EvonYoon"
type input "EvonYoon"
click at [502, 269] on button "查 询" at bounding box center [506, 267] width 59 height 30
click at [415, 549] on input "text" at bounding box center [485, 554] width 294 height 30
type input "50"
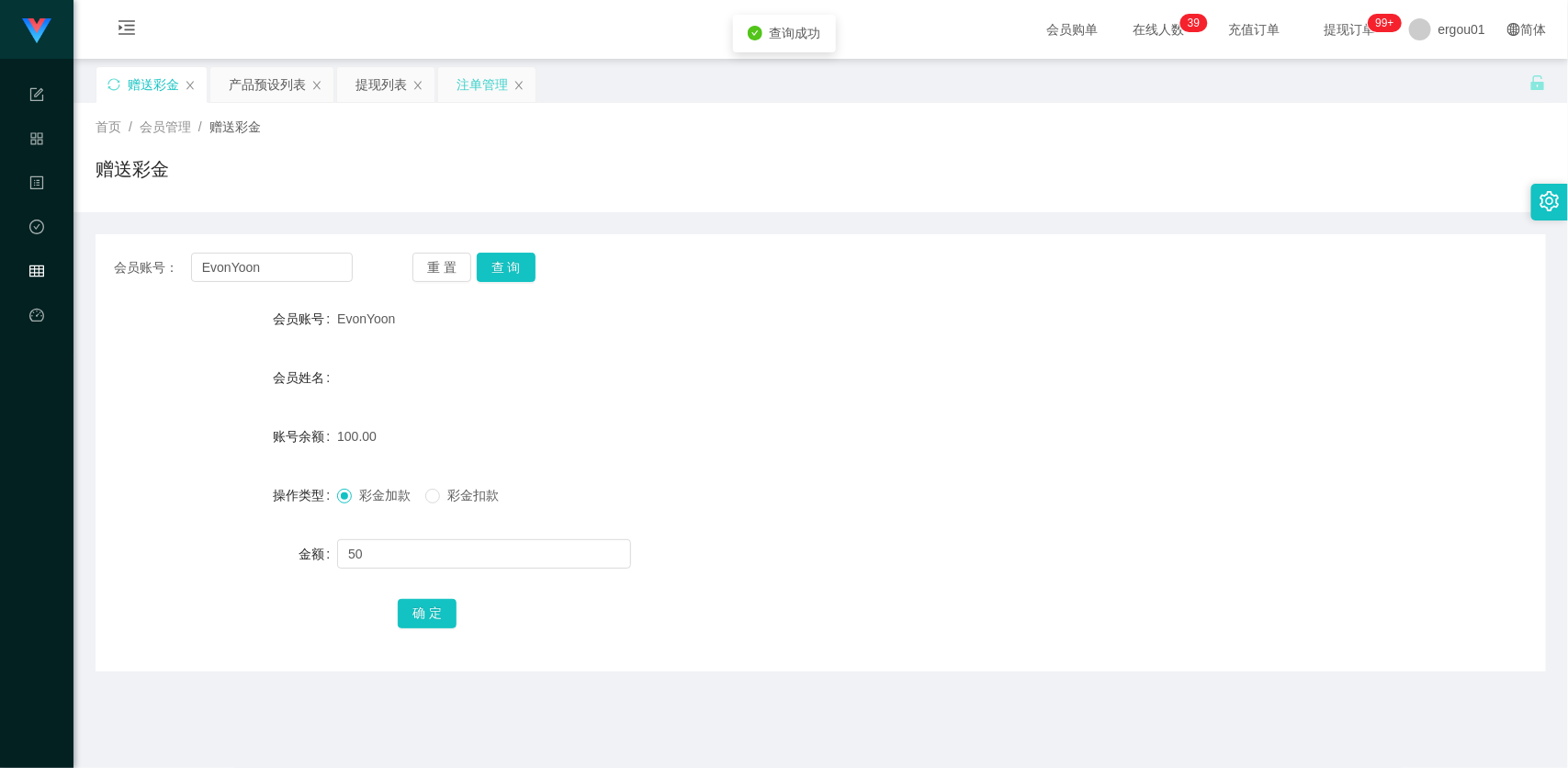
click at [483, 79] on div "注单管理" at bounding box center [483, 85] width 52 height 35
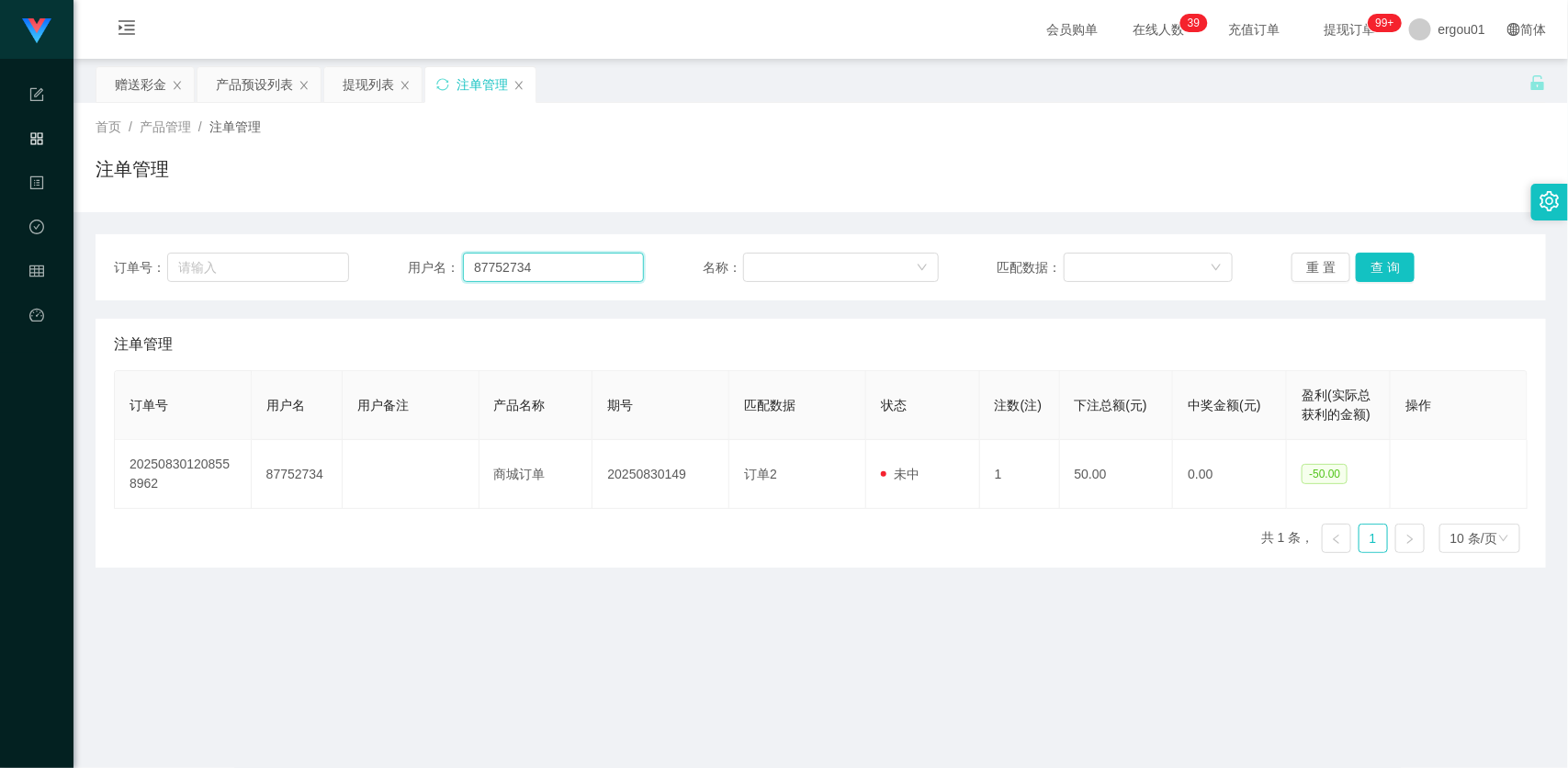
click at [535, 260] on input "87752734" at bounding box center [554, 267] width 181 height 30
paste input "EvonYoon"
type input "EvonYoon"
click at [1376, 269] on button "查 询" at bounding box center [1384, 267] width 59 height 30
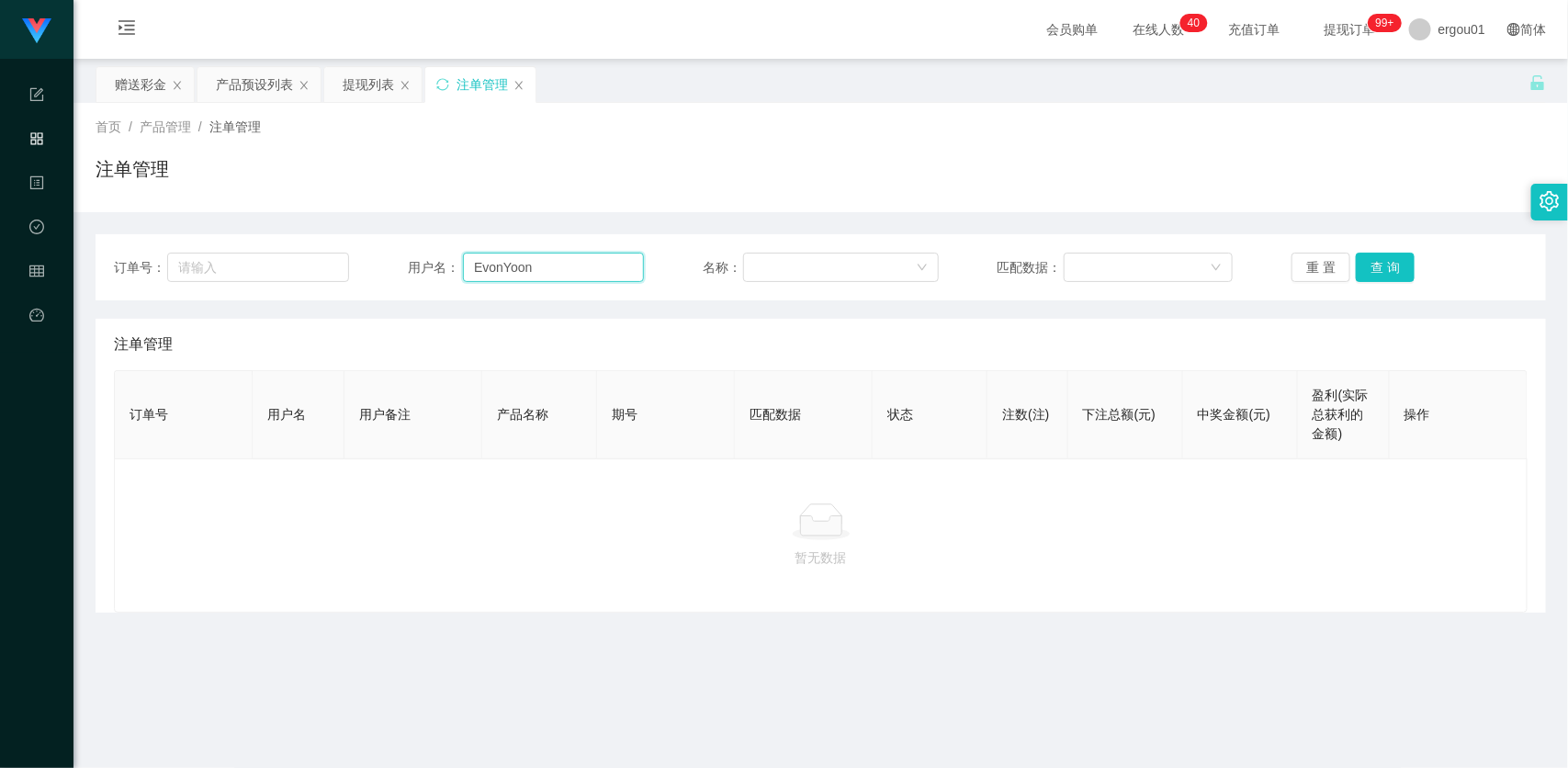
click at [615, 274] on input "EvonYoon" at bounding box center [554, 267] width 181 height 30
click at [1374, 263] on button "查 询" at bounding box center [1384, 267] width 59 height 30
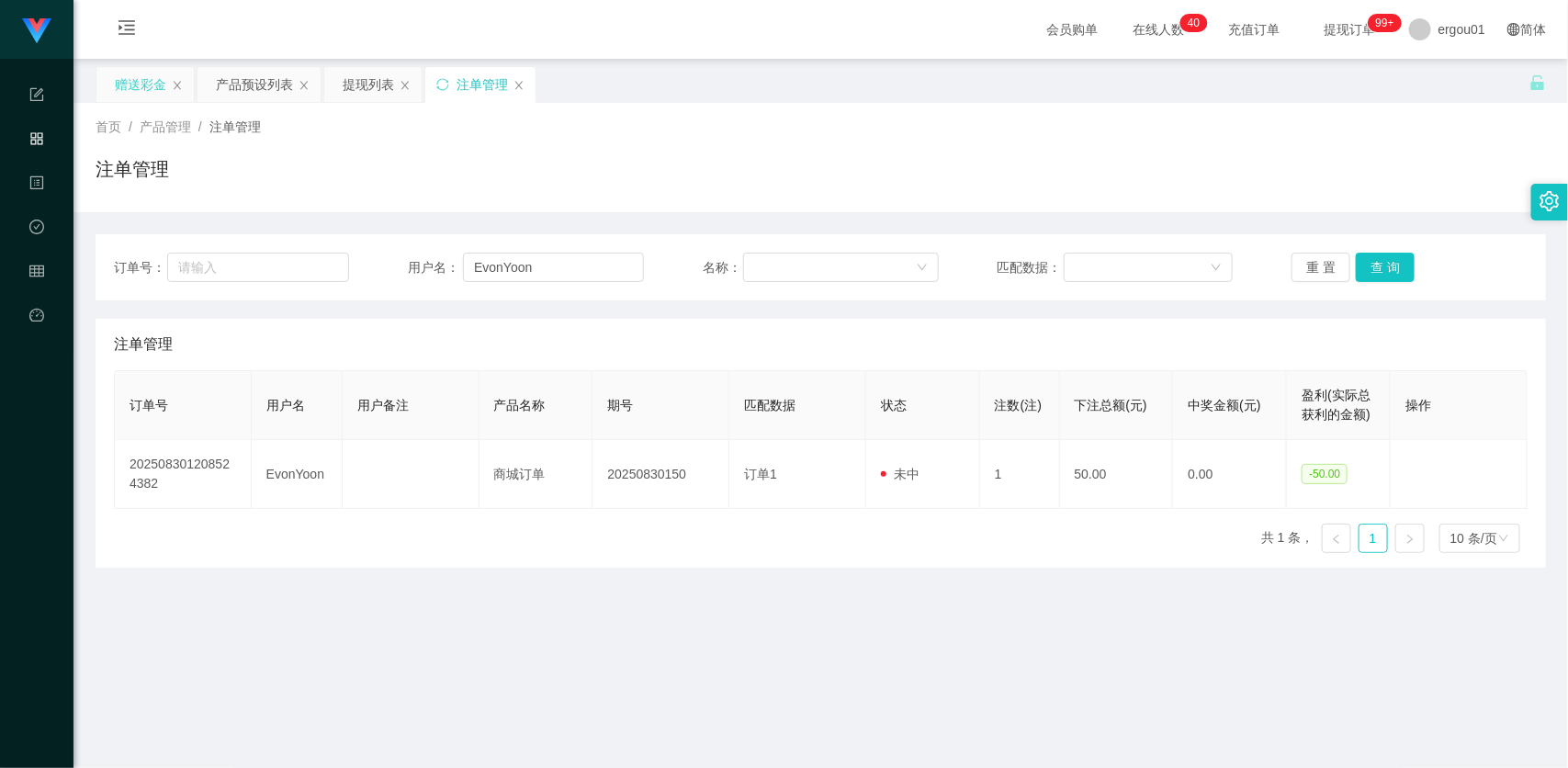
click at [157, 75] on div "赠送彩金" at bounding box center [140, 85] width 52 height 35
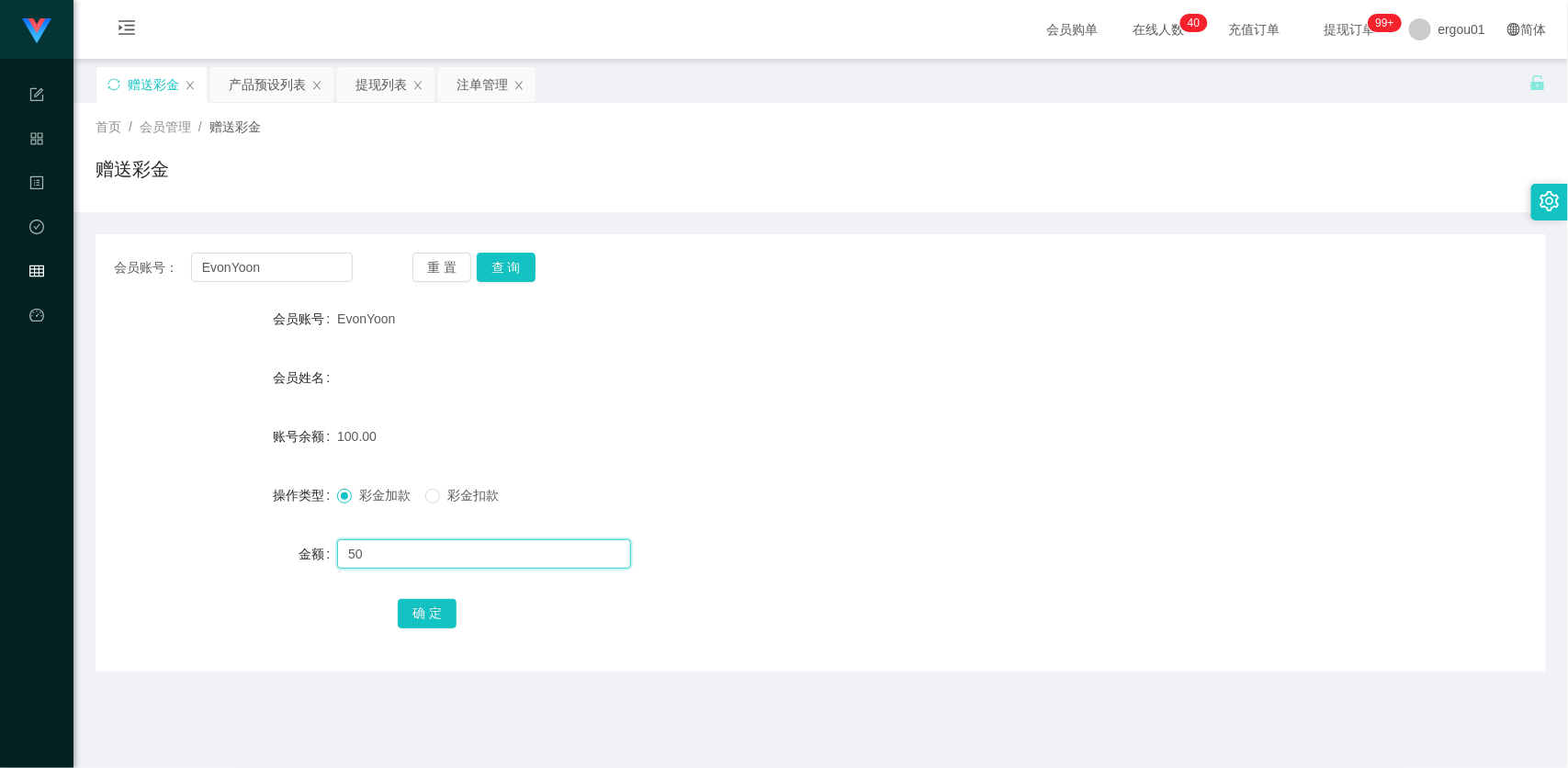
click at [384, 545] on input "50" at bounding box center [485, 554] width 294 height 30
drag, startPoint x: 360, startPoint y: 544, endPoint x: 319, endPoint y: 557, distance: 43.0
click at [306, 542] on div "金额 50" at bounding box center [820, 554] width 1451 height 37
type input "100"
click at [441, 612] on button "确 定" at bounding box center [427, 613] width 59 height 30
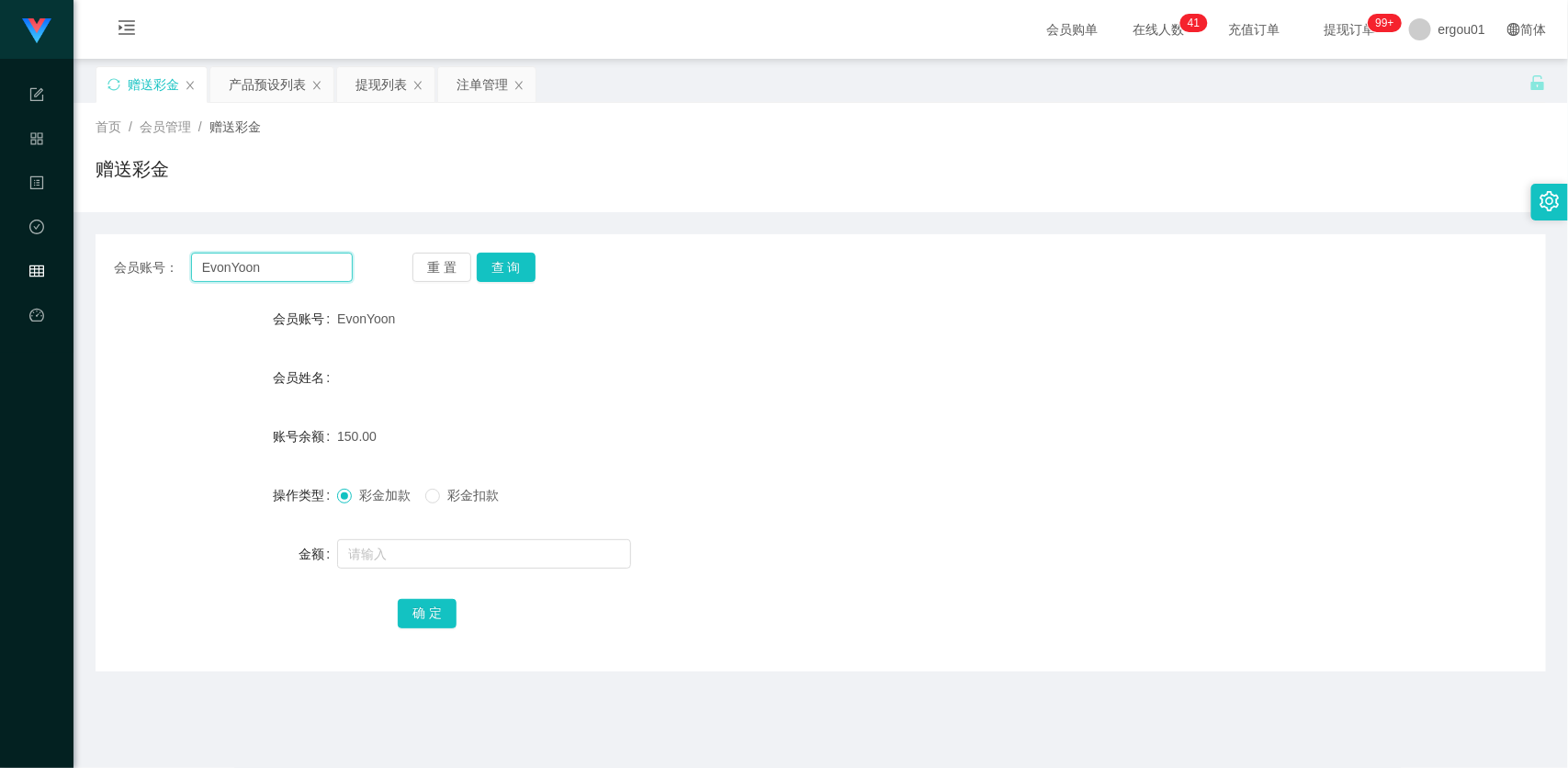
click at [323, 262] on input "EvonYoon" at bounding box center [272, 267] width 162 height 30
paste input "87752734"
type input "87752734"
click at [507, 274] on button "查 询" at bounding box center [506, 267] width 59 height 30
click at [442, 499] on span "彩金扣款" at bounding box center [473, 494] width 66 height 14
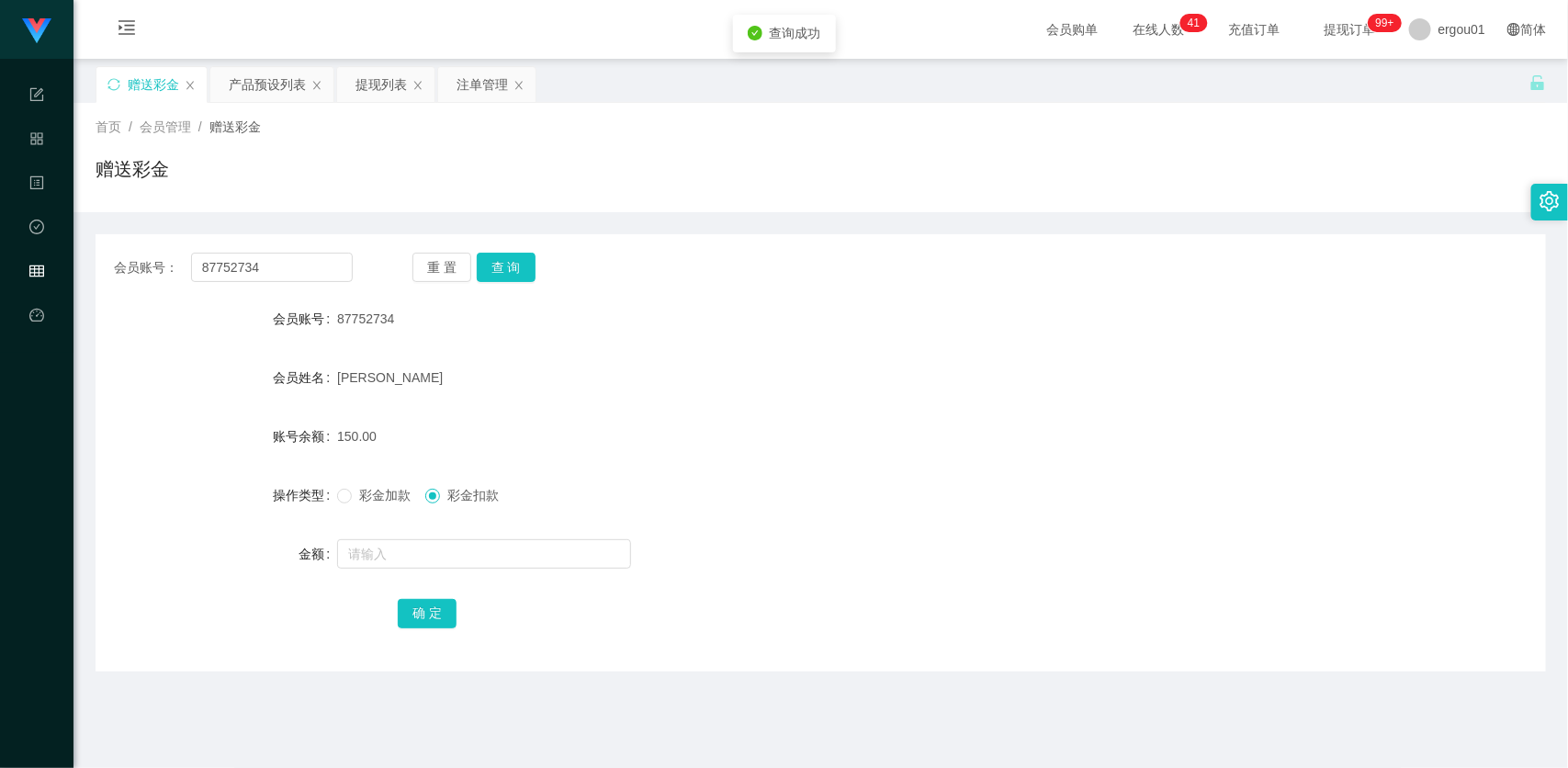
click at [420, 574] on form "会员账号 87752734 会员姓名 [PERSON_NAME] 账号余额 150.00 操作类型 彩金加款 彩金扣款 金额 确 定" at bounding box center [820, 465] width 1451 height 331
click at [432, 561] on input "text" at bounding box center [485, 554] width 294 height 30
type input "150"
click at [416, 612] on button "确 定" at bounding box center [427, 613] width 59 height 30
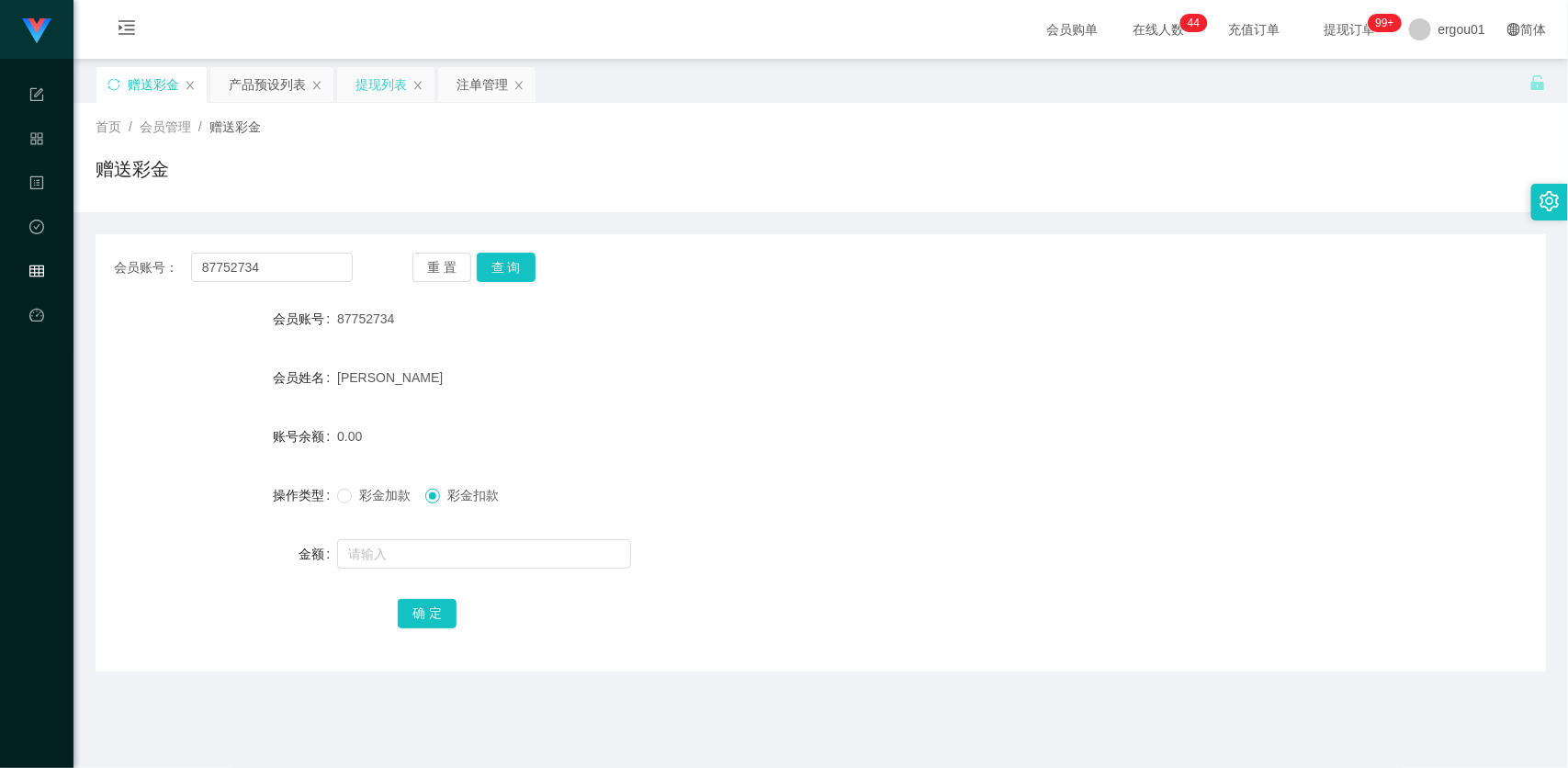
click at [373, 93] on div "提现列表" at bounding box center [382, 85] width 52 height 35
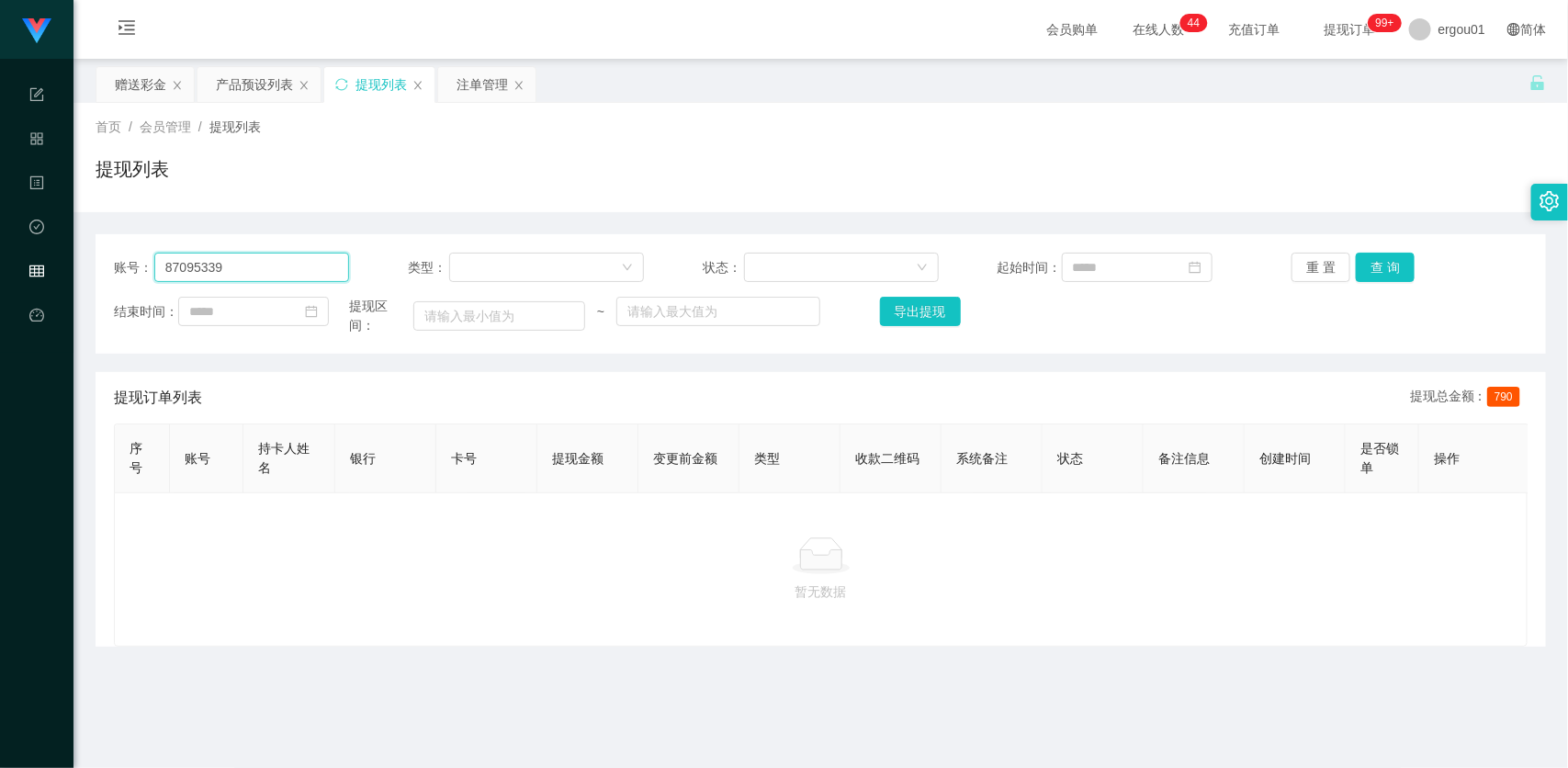
click at [314, 259] on input "87095339" at bounding box center [253, 267] width 196 height 30
paste input "EvonYoon"
type input "EvonYoon"
click at [1366, 258] on button "查 询" at bounding box center [1384, 267] width 59 height 30
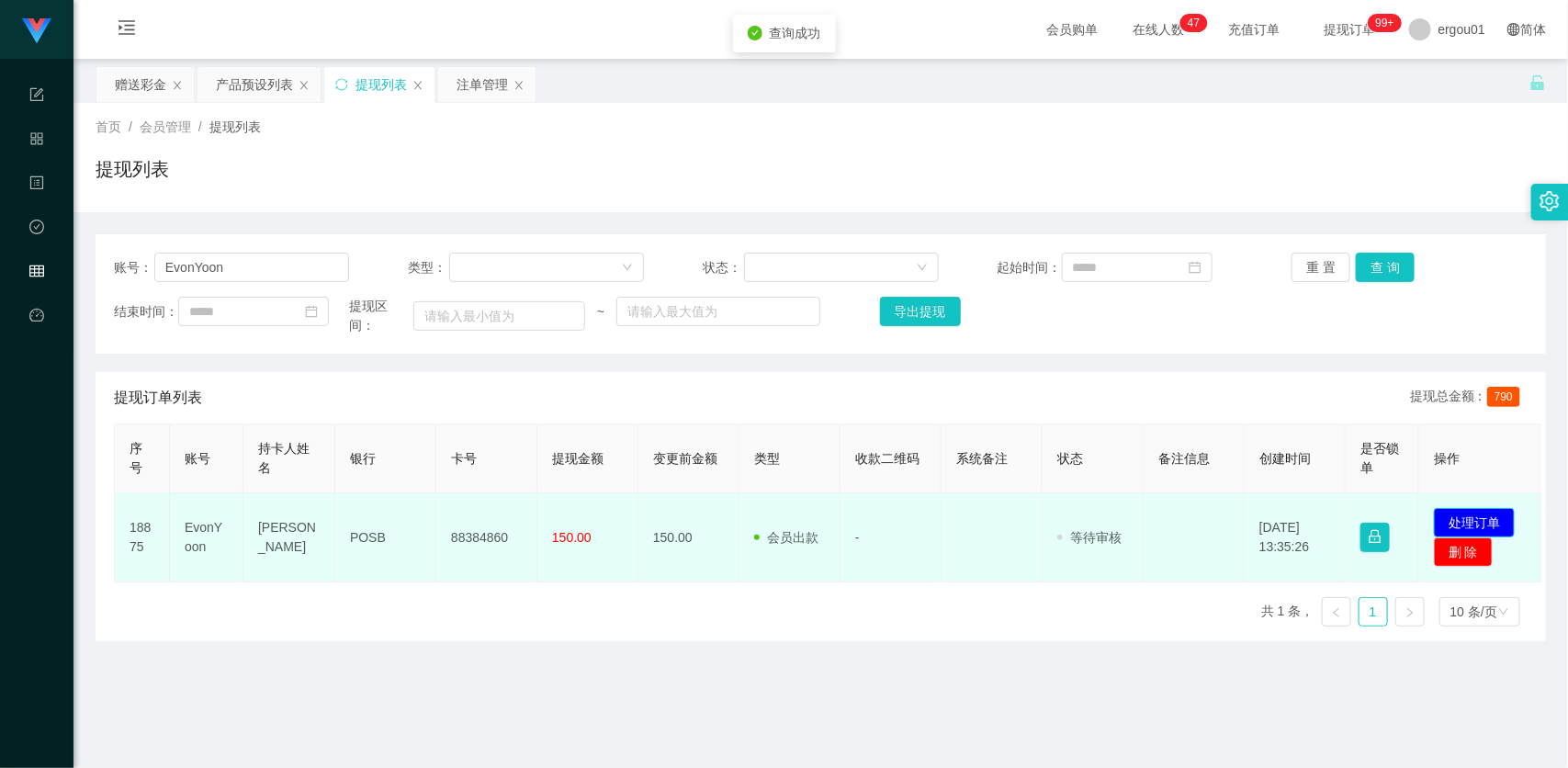
click at [1472, 515] on button "处理订单" at bounding box center [1475, 522] width 81 height 30
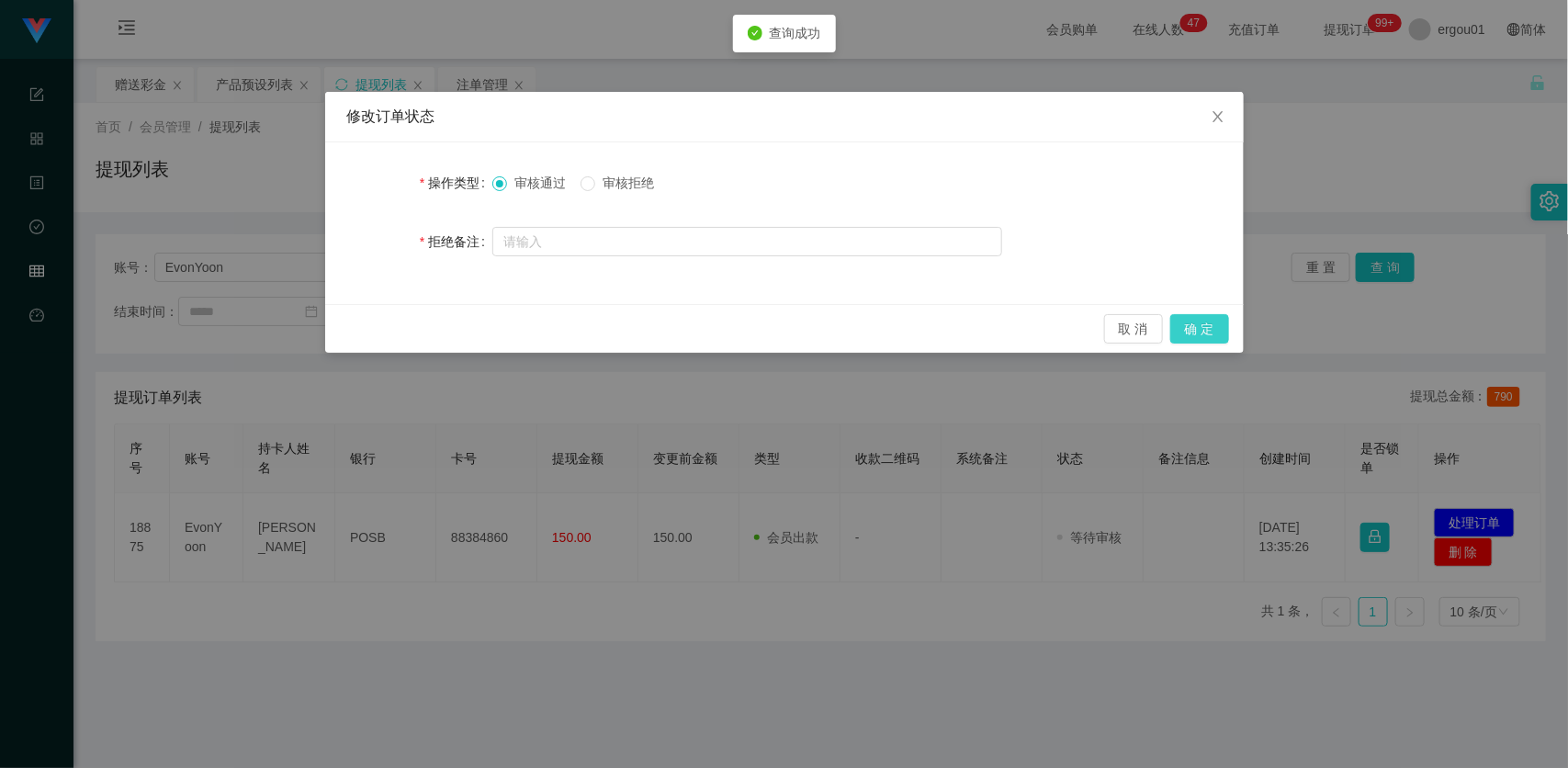
click at [1212, 333] on button "确 定" at bounding box center [1199, 329] width 59 height 30
